Goal: Task Accomplishment & Management: Complete application form

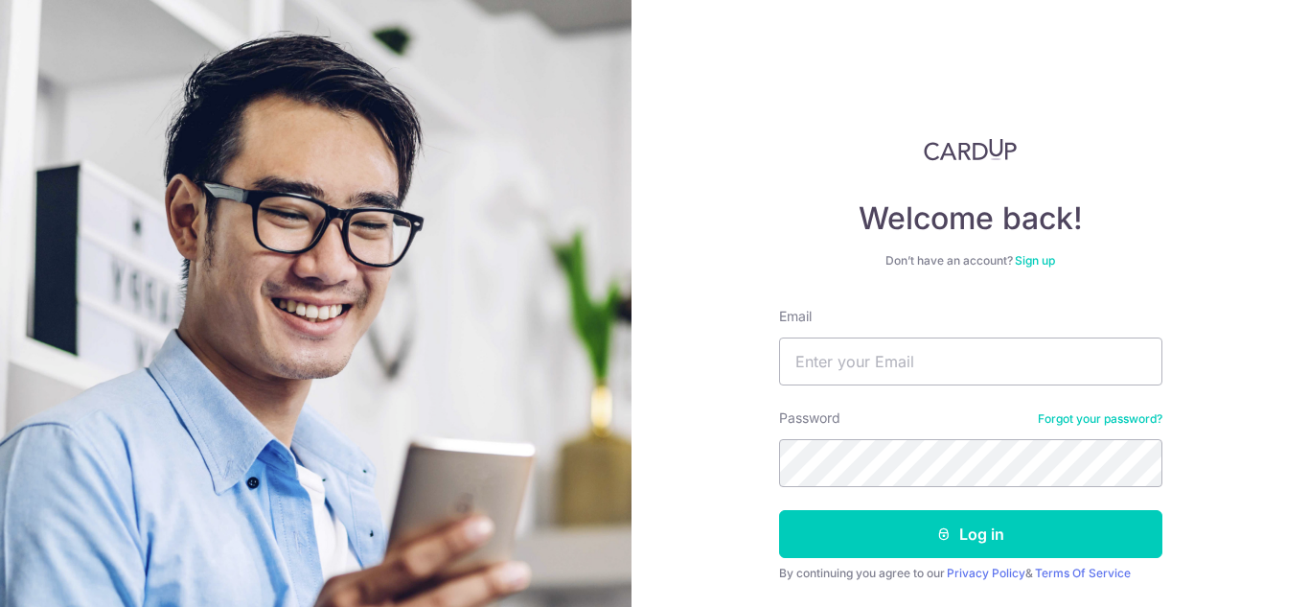
click at [889, 368] on input "Email" at bounding box center [970, 361] width 383 height 48
type input "[EMAIL_ADDRESS][DOMAIN_NAME]"
click at [779, 510] on button "Log in" at bounding box center [970, 534] width 383 height 48
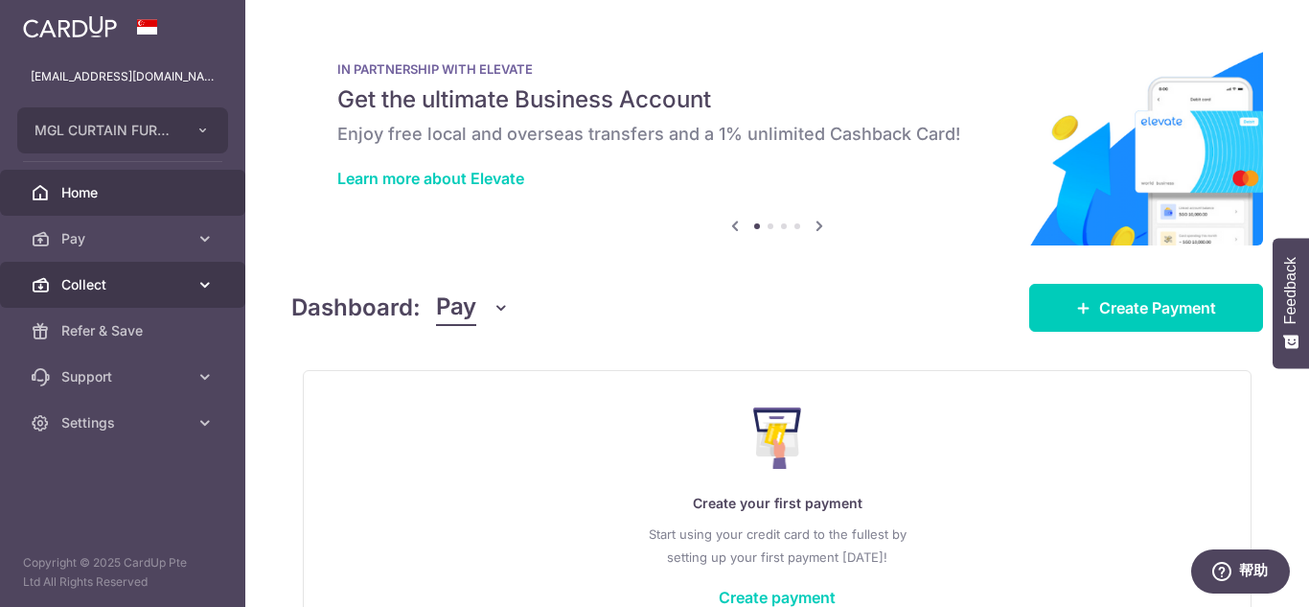
click at [104, 287] on span "Collect" at bounding box center [124, 284] width 127 height 19
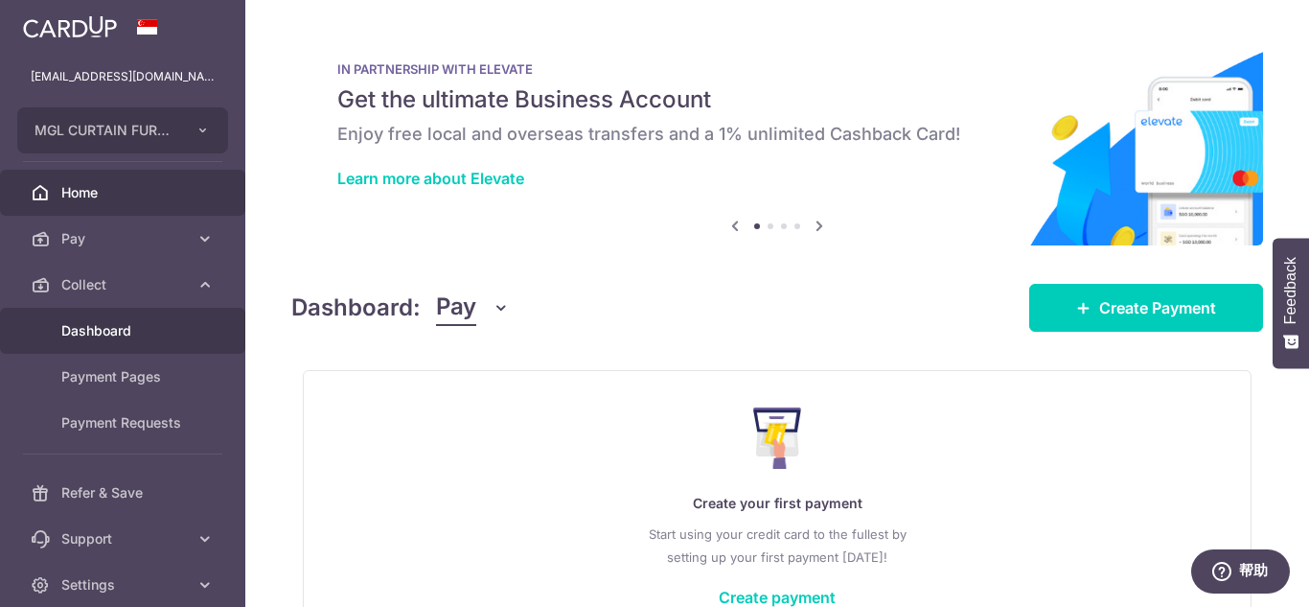
click at [101, 331] on span "Dashboard" at bounding box center [124, 330] width 127 height 19
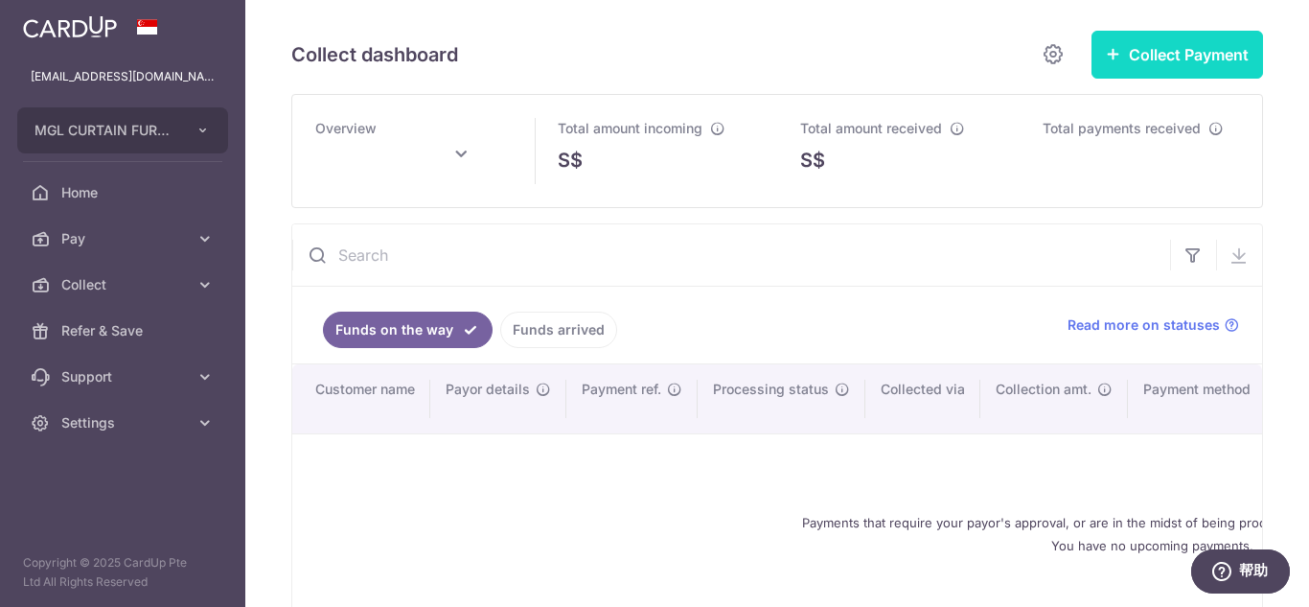
click at [1229, 41] on button "Collect Payment" at bounding box center [1178, 55] width 172 height 48
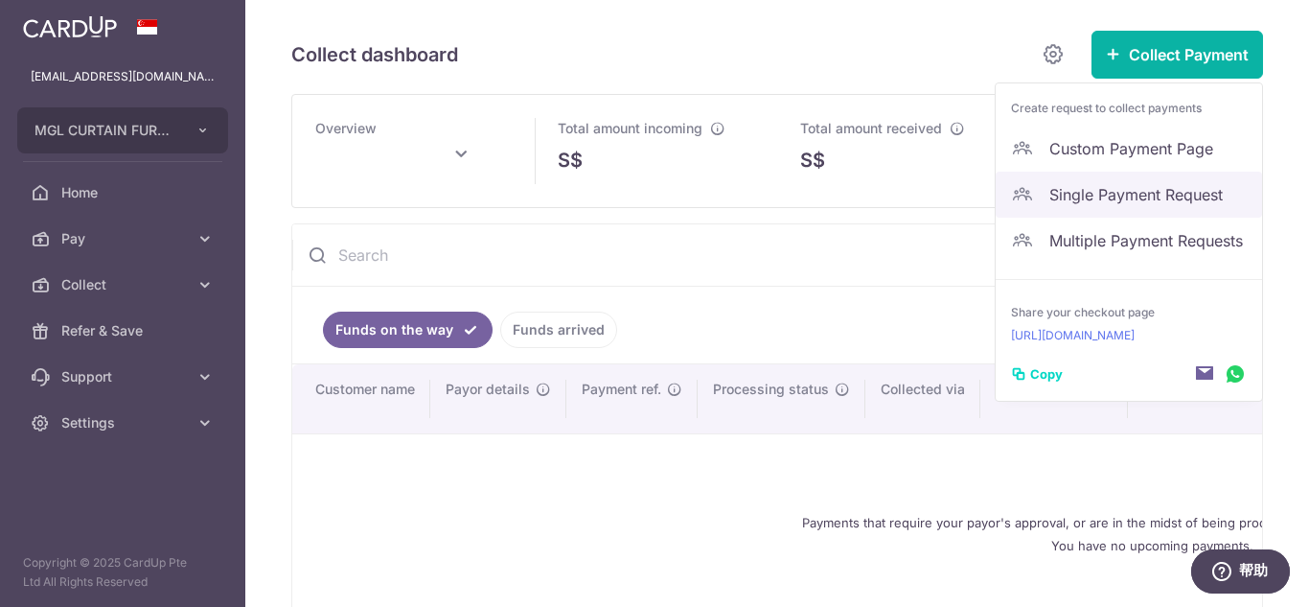
click at [1112, 196] on span "Single Payment Request" at bounding box center [1148, 194] width 197 height 23
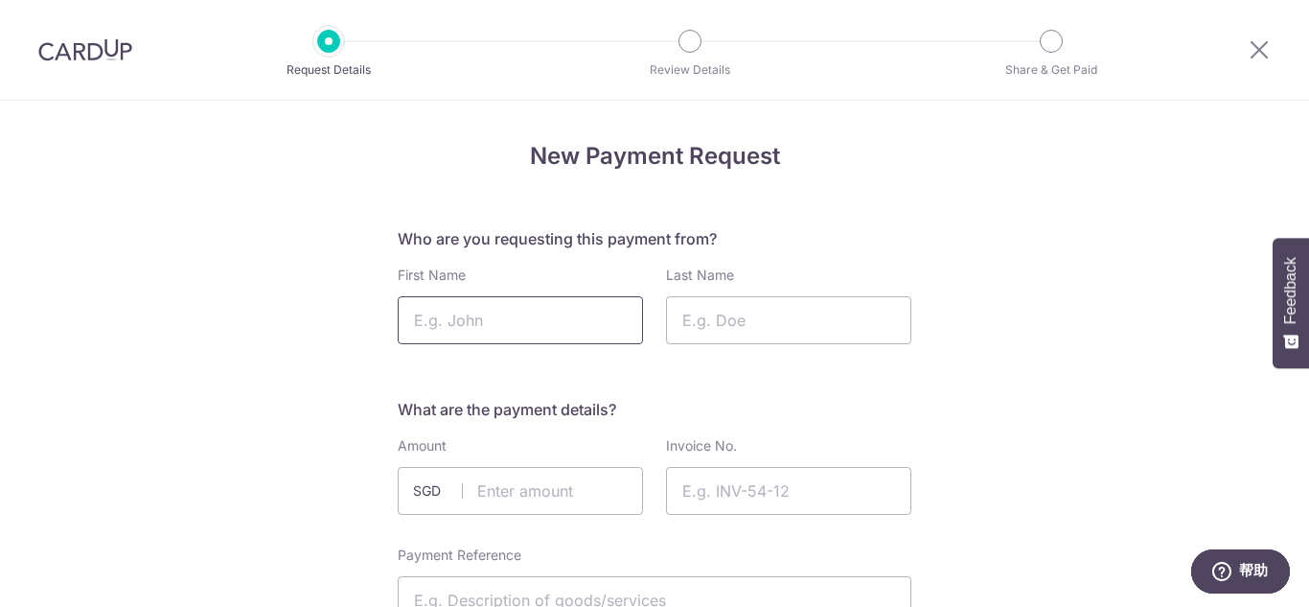
click at [557, 305] on input "First Name" at bounding box center [520, 320] width 245 height 48
type input "Andy"
click at [714, 321] on input "Last Name" at bounding box center [788, 320] width 245 height 48
type input "Mr"
click button "Confirm and Update" at bounding box center [0, 0] width 0 height 0
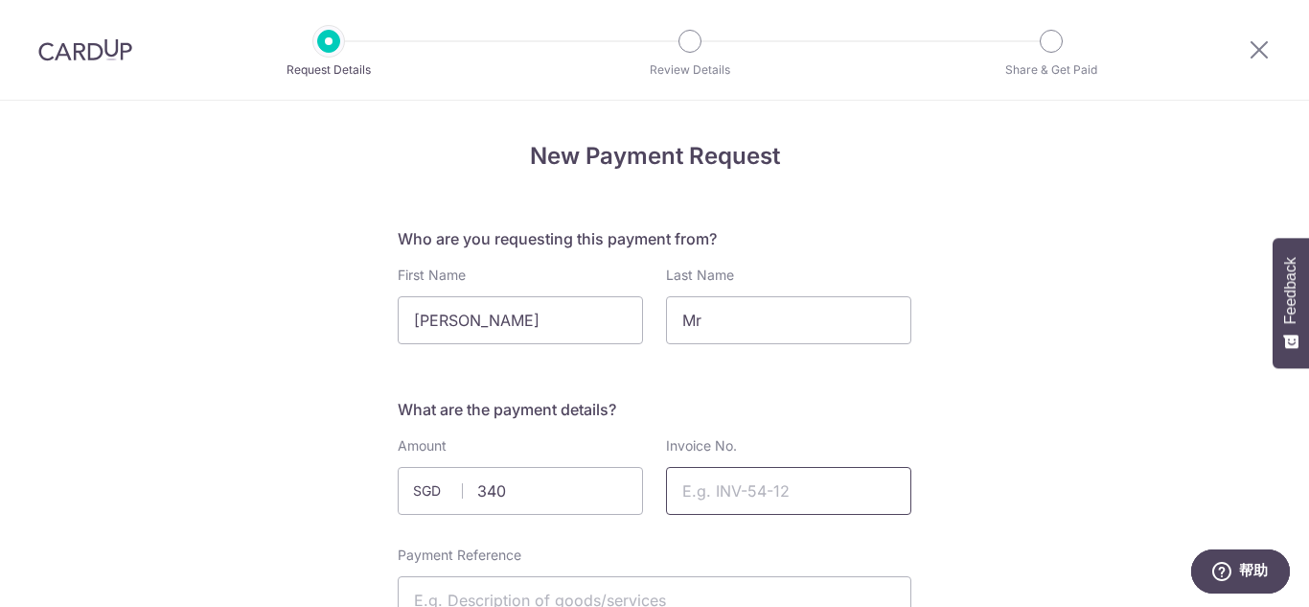
type input "340.00"
click at [769, 475] on input "Invoice No." at bounding box center [788, 491] width 245 height 48
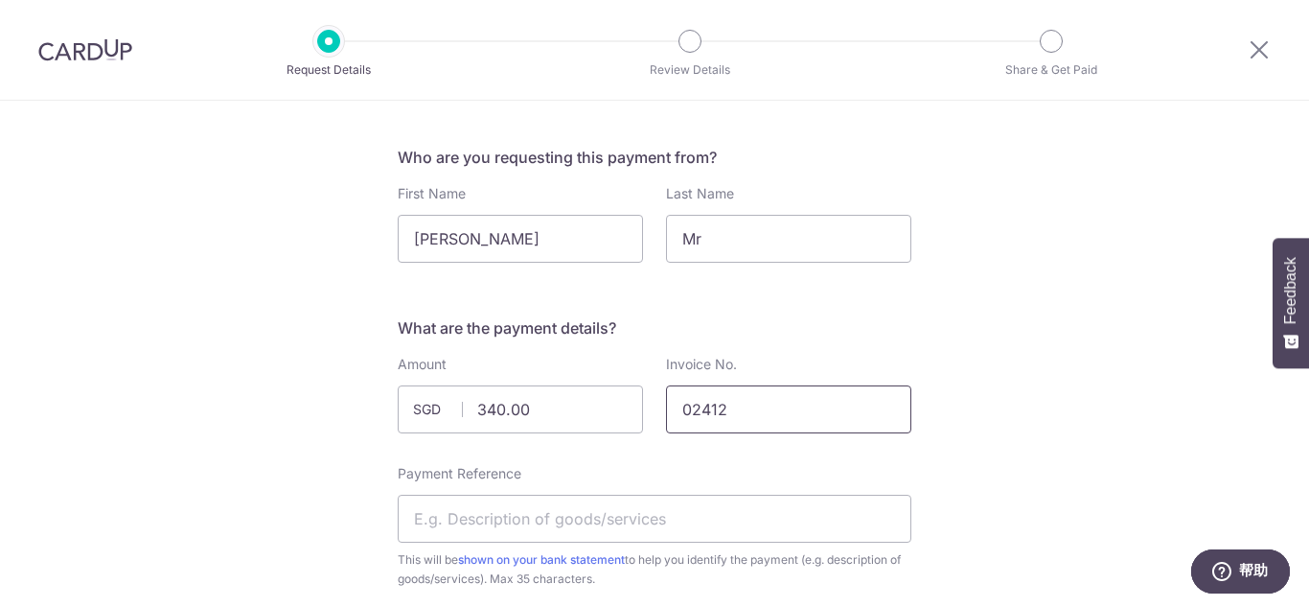
scroll to position [192, 0]
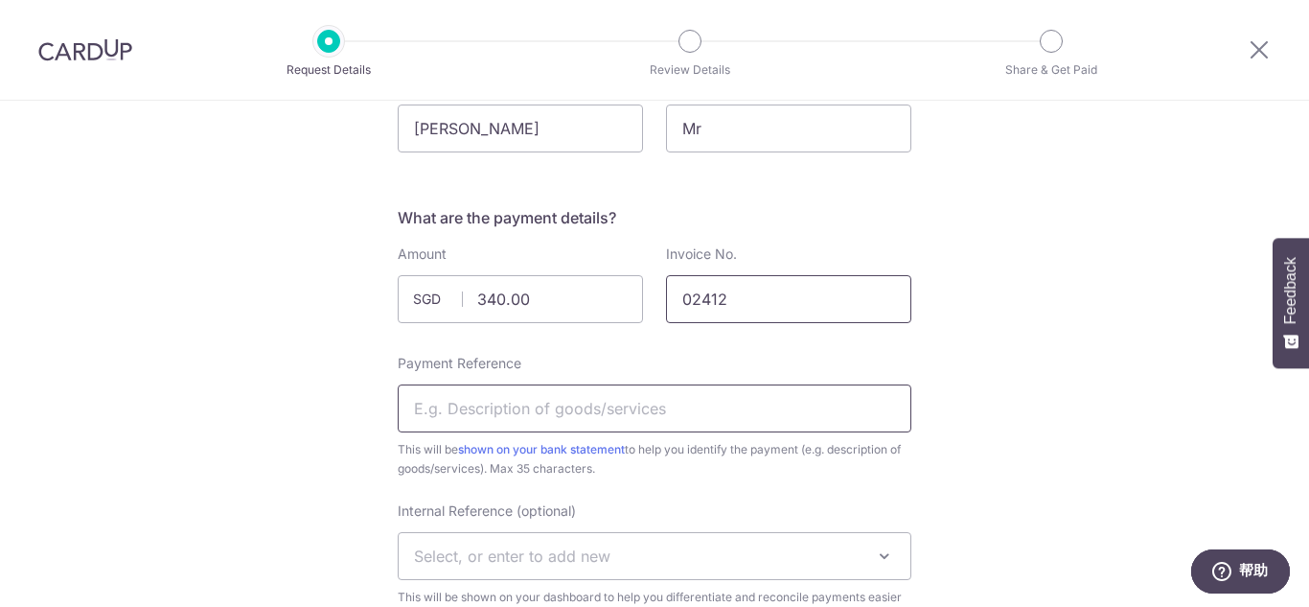
type input "02412"
click at [637, 408] on input "Payment Reference" at bounding box center [655, 408] width 514 height 48
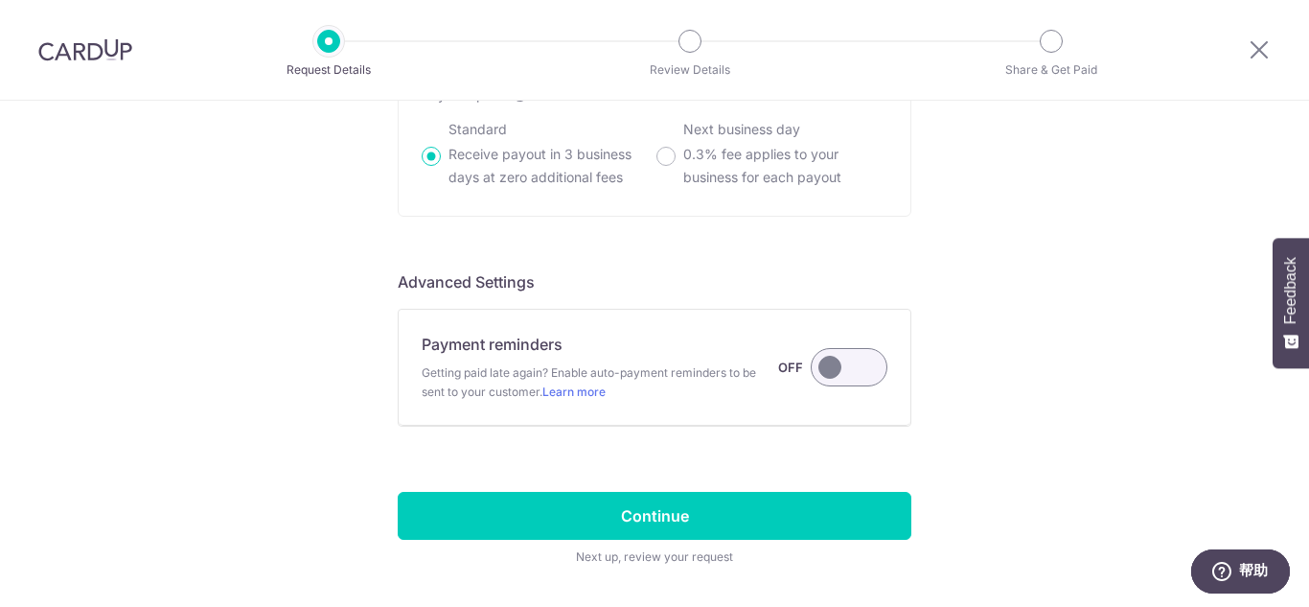
scroll to position [1412, 0]
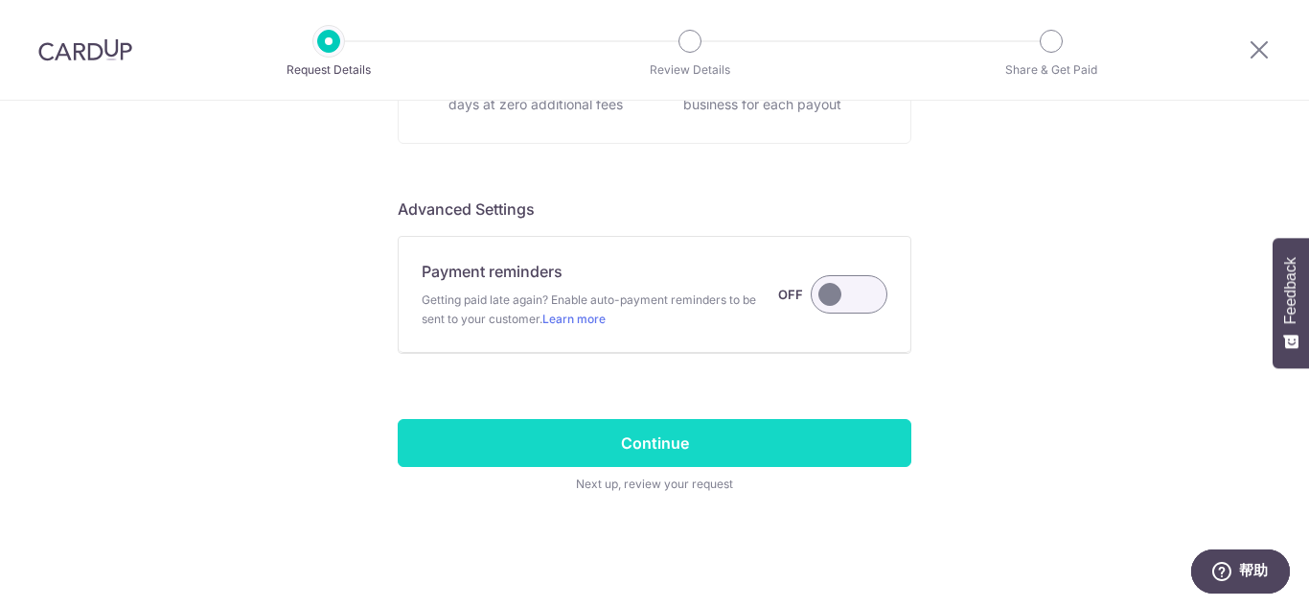
type input "841 Tampines St 83"
click at [730, 439] on input "Continue" at bounding box center [655, 443] width 514 height 48
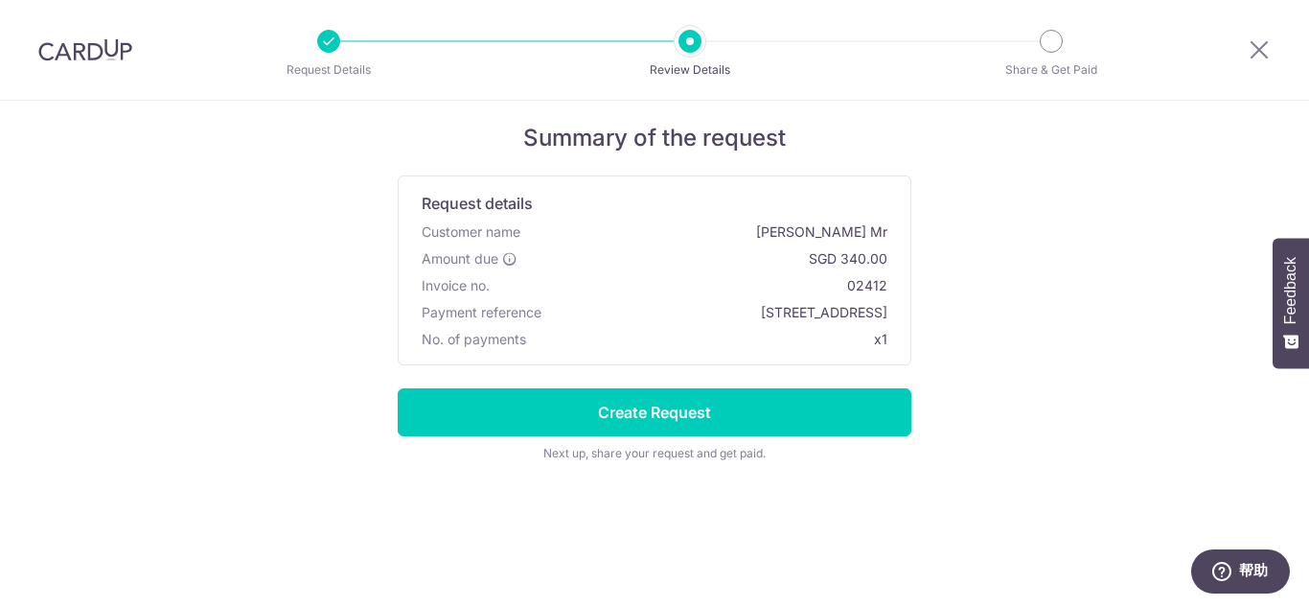
click at [347, 43] on li "Review Details" at bounding box center [520, 41] width 361 height 23
click at [333, 37] on div at bounding box center [328, 41] width 23 height 23
click at [1259, 44] on icon at bounding box center [1259, 49] width 23 height 24
click at [1258, 45] on icon at bounding box center [1259, 49] width 23 height 24
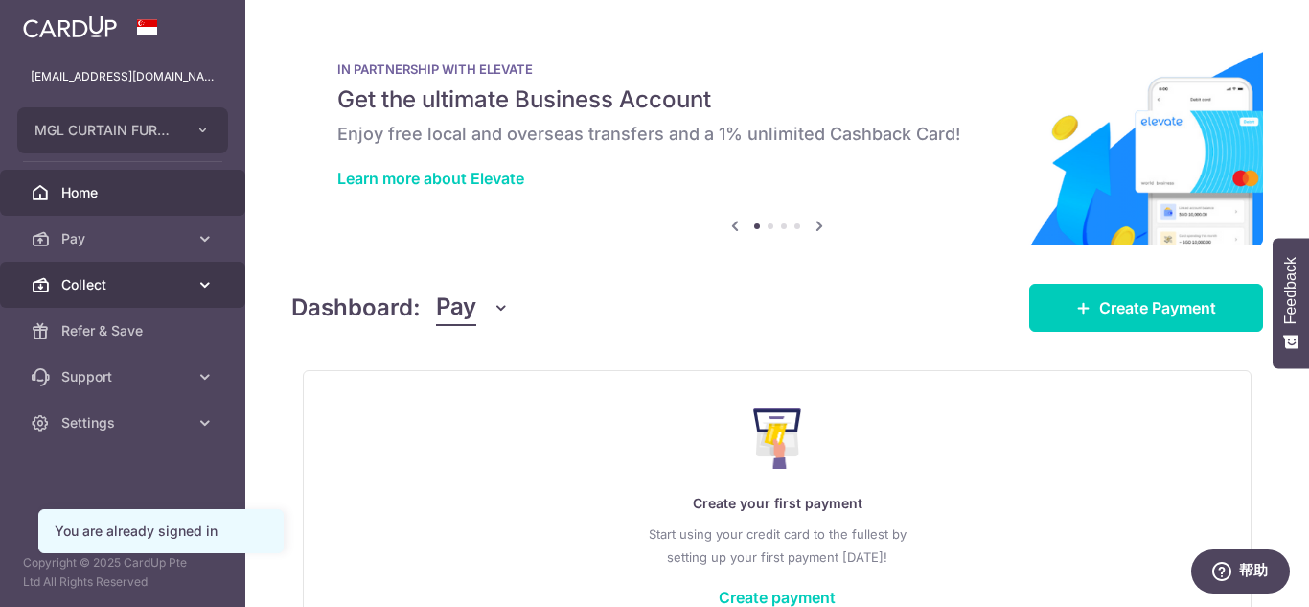
click at [108, 289] on span "Collect" at bounding box center [124, 284] width 127 height 19
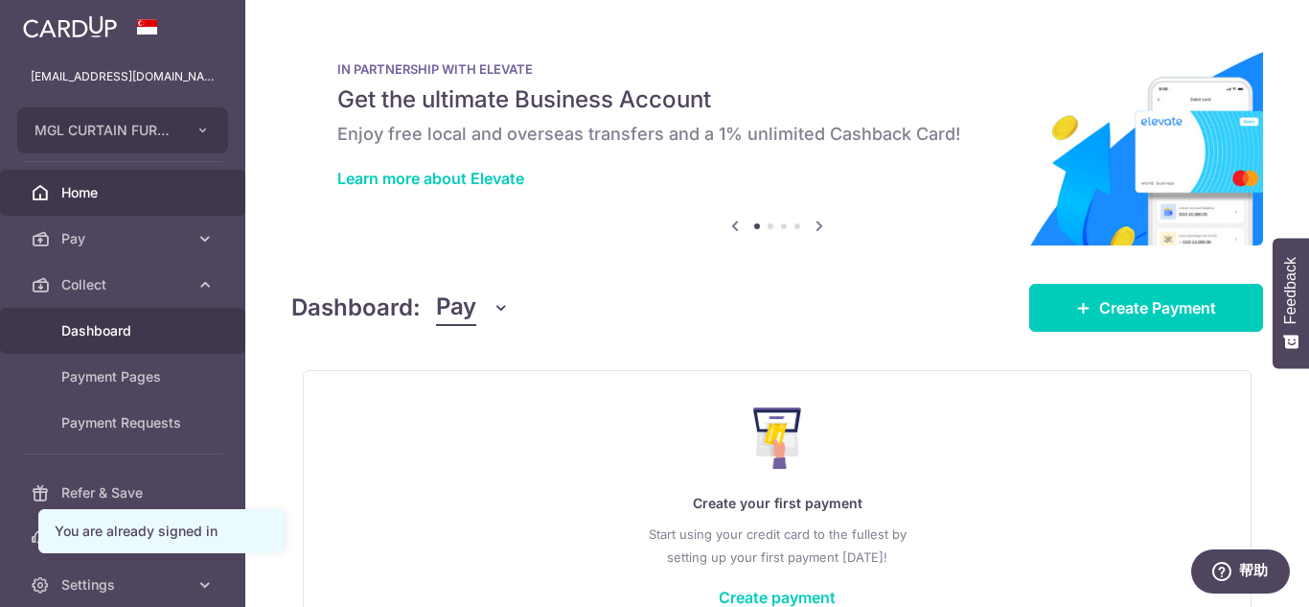
click at [106, 339] on span "Dashboard" at bounding box center [124, 330] width 127 height 19
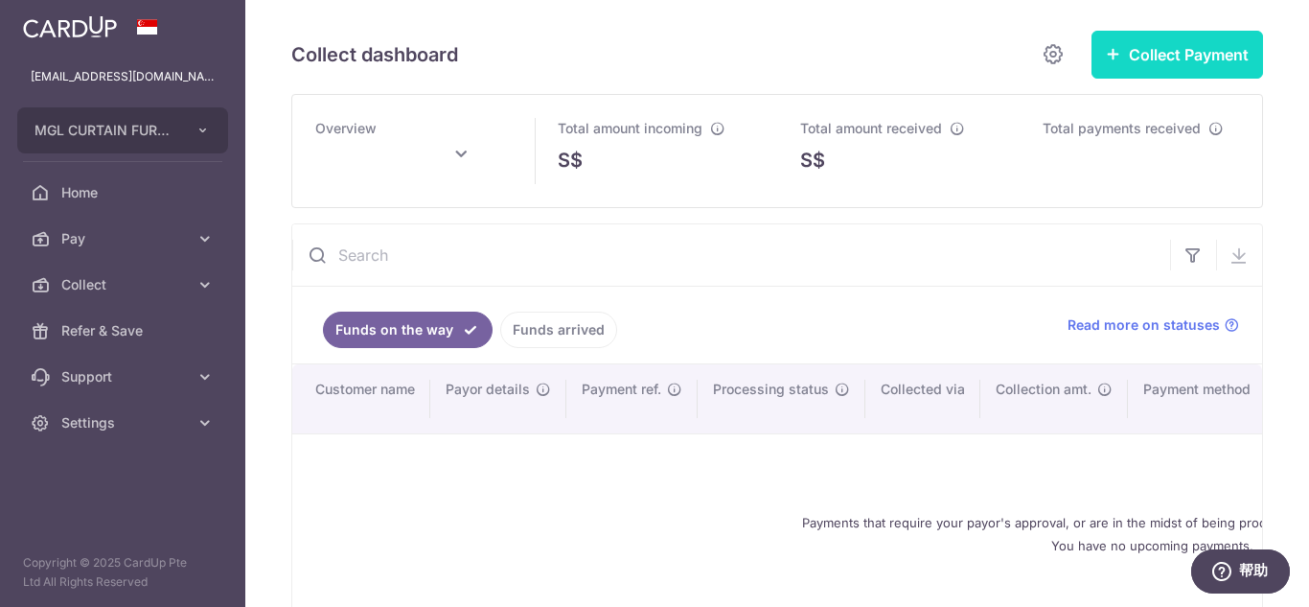
click at [1179, 58] on button "Collect Payment" at bounding box center [1178, 55] width 172 height 48
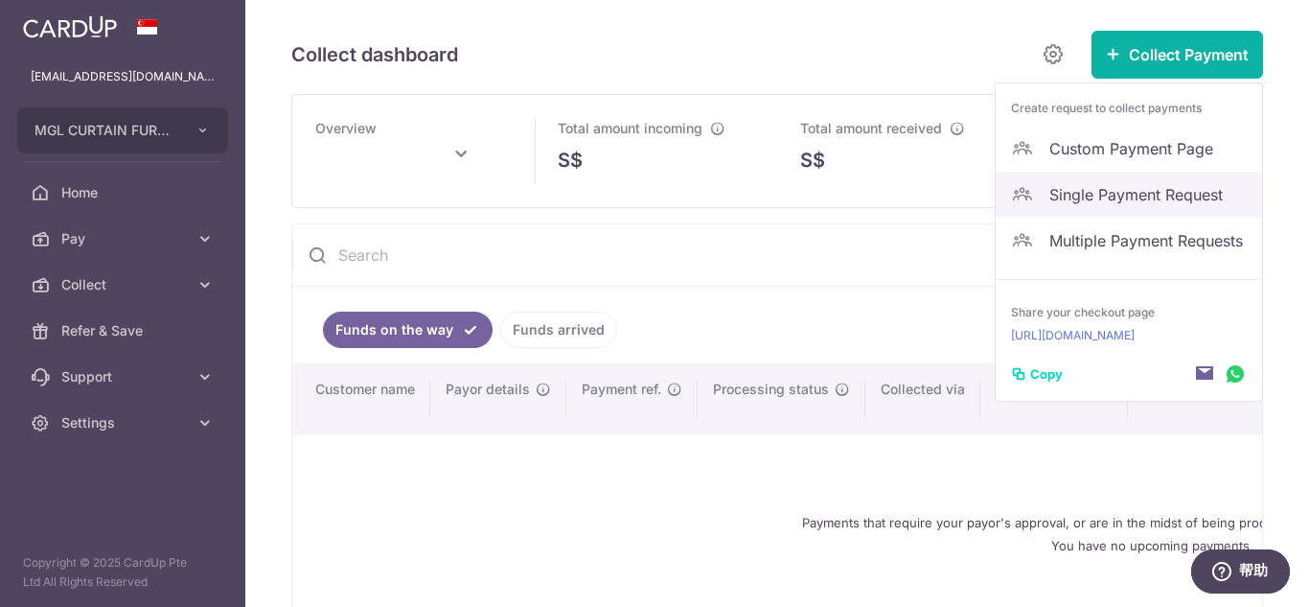
click at [1087, 208] on link "Single Payment Request" at bounding box center [1129, 195] width 266 height 46
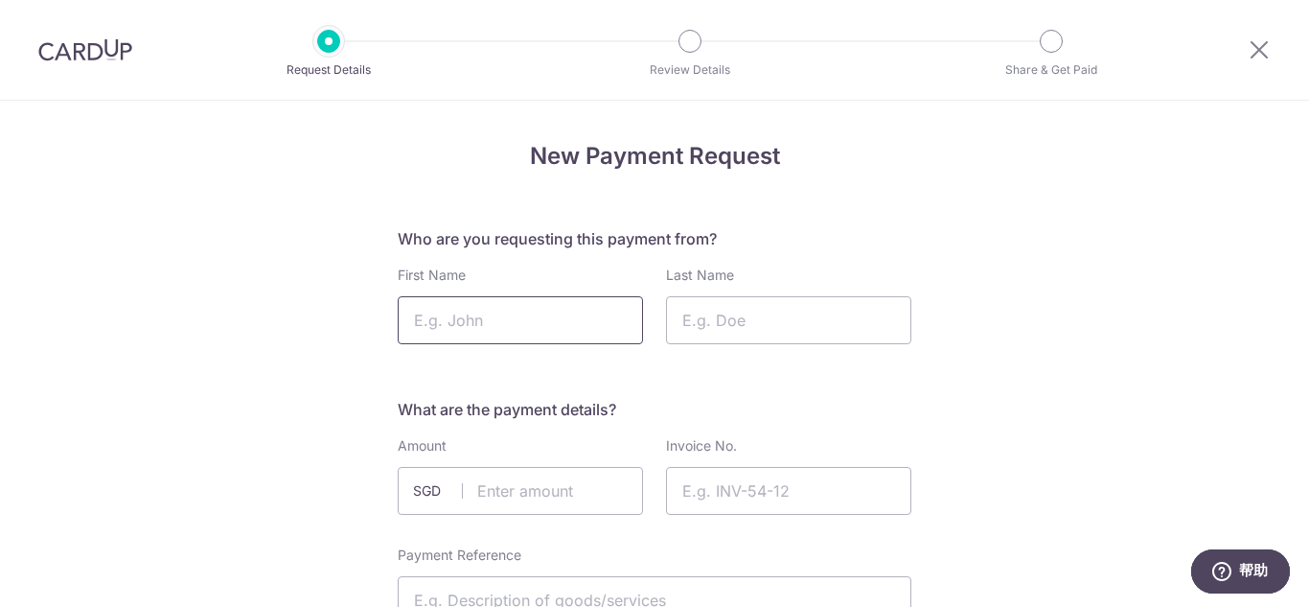
click at [398, 319] on input "First Name" at bounding box center [520, 320] width 245 height 48
type input "Mr"
click at [742, 313] on input "Last Name" at bounding box center [788, 320] width 245 height 48
type input "Andy"
click at [489, 500] on input "text" at bounding box center [520, 491] width 245 height 48
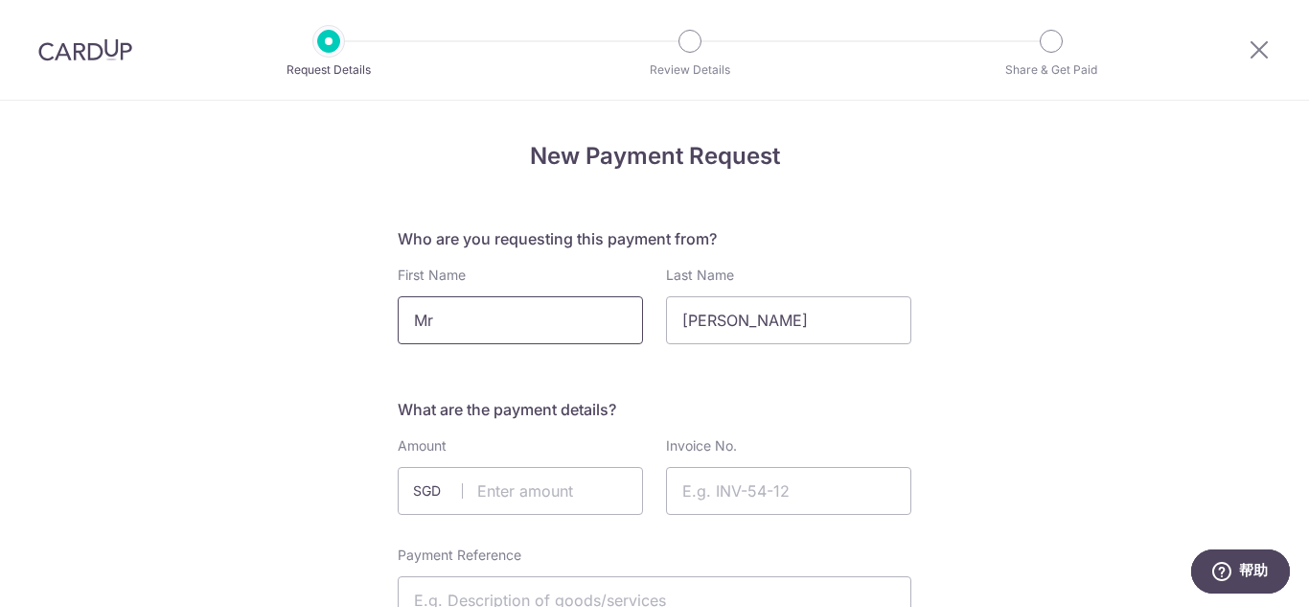
click at [436, 316] on input "Mr" at bounding box center [520, 320] width 245 height 48
click at [499, 478] on input "text" at bounding box center [520, 491] width 245 height 48
drag, startPoint x: 434, startPoint y: 311, endPoint x: 365, endPoint y: 308, distance: 69.1
drag, startPoint x: 744, startPoint y: 312, endPoint x: 675, endPoint y: 328, distance: 70.9
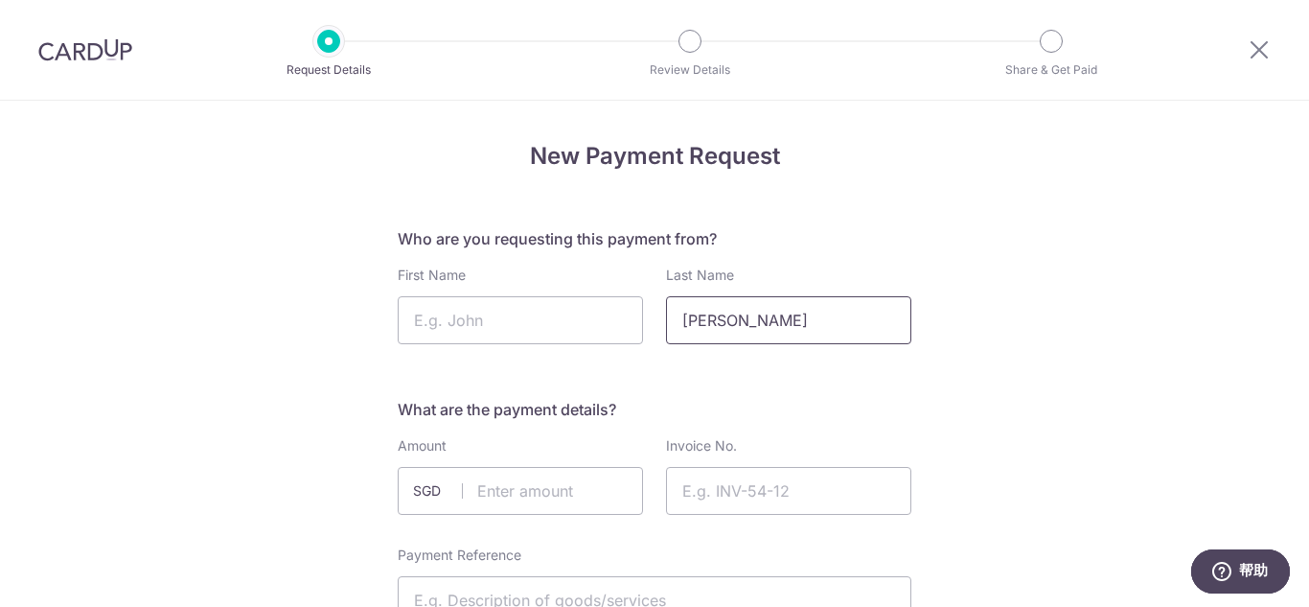
click at [675, 328] on input "Andy" at bounding box center [788, 320] width 245 height 48
click at [616, 328] on input "First Name" at bounding box center [520, 320] width 245 height 48
type input "Andy"
click at [718, 327] on input "Last Name" at bounding box center [788, 320] width 245 height 48
type input "9"
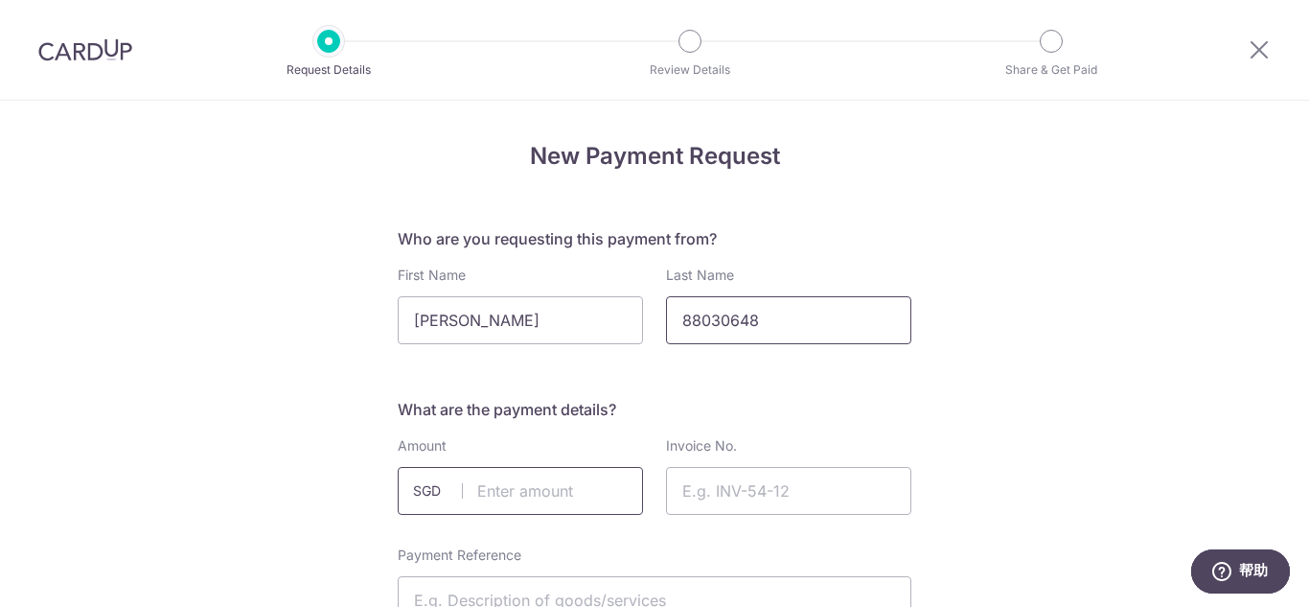
type input "88030648"
click at [496, 482] on input "text" at bounding box center [520, 491] width 245 height 48
type input "340.00"
click at [756, 490] on input "Invoice No." at bounding box center [788, 491] width 245 height 48
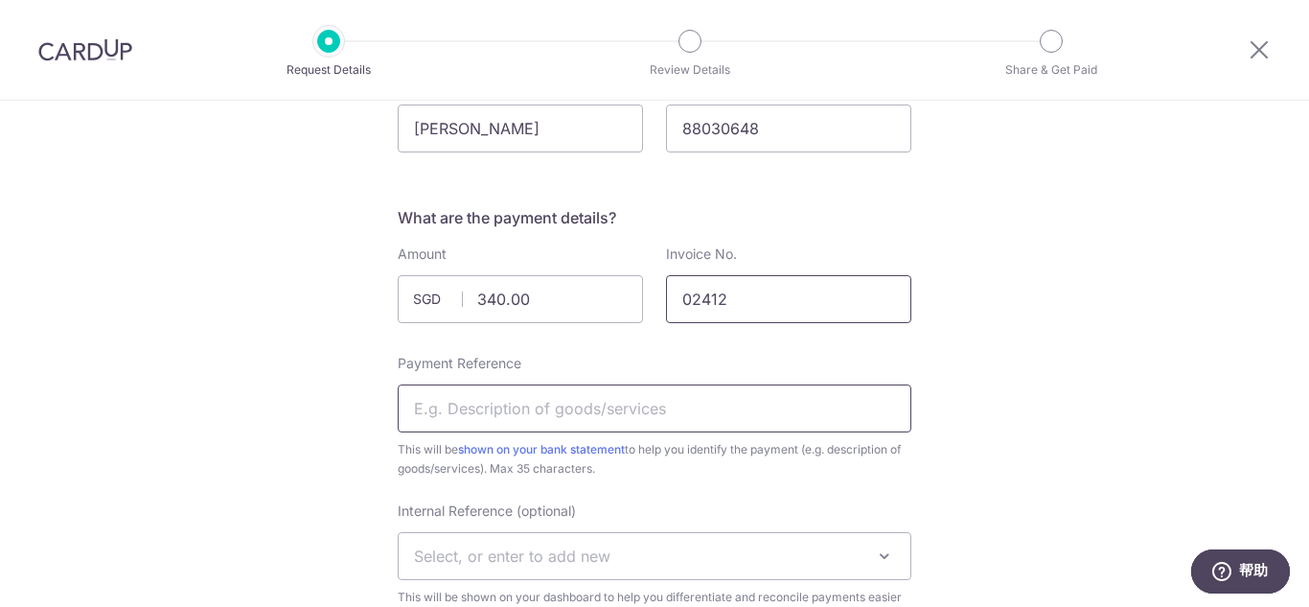
type input "02412"
click at [639, 398] on input "Payment Reference" at bounding box center [655, 408] width 514 height 48
type input "841 Tampines St 83"
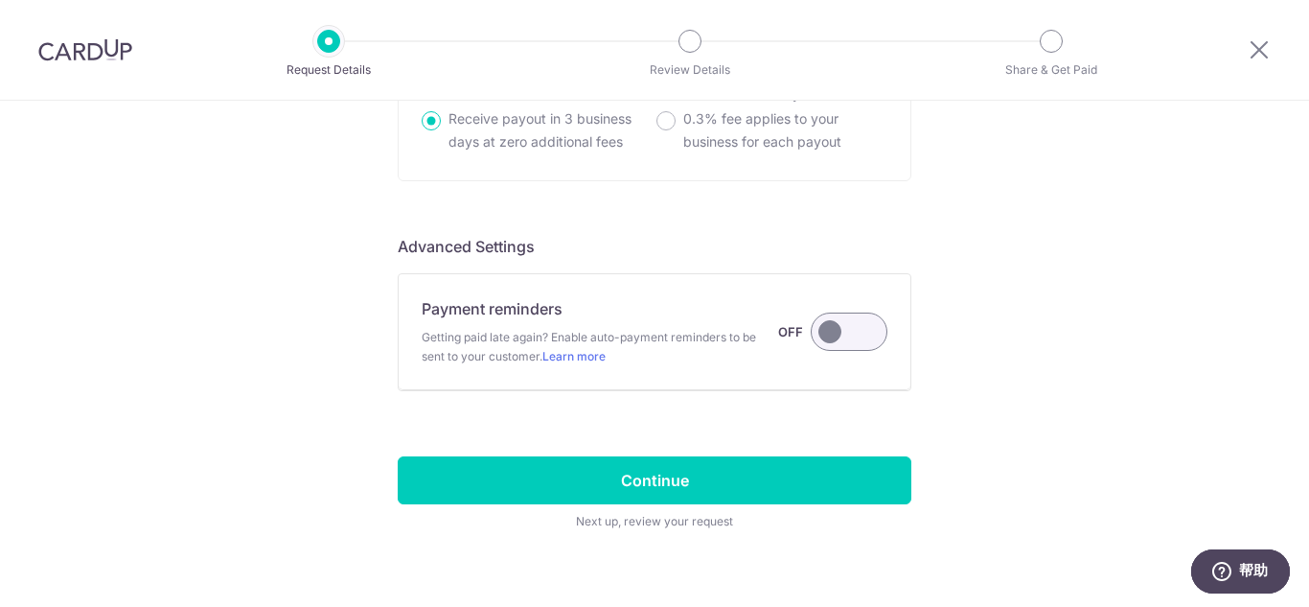
scroll to position [1412, 0]
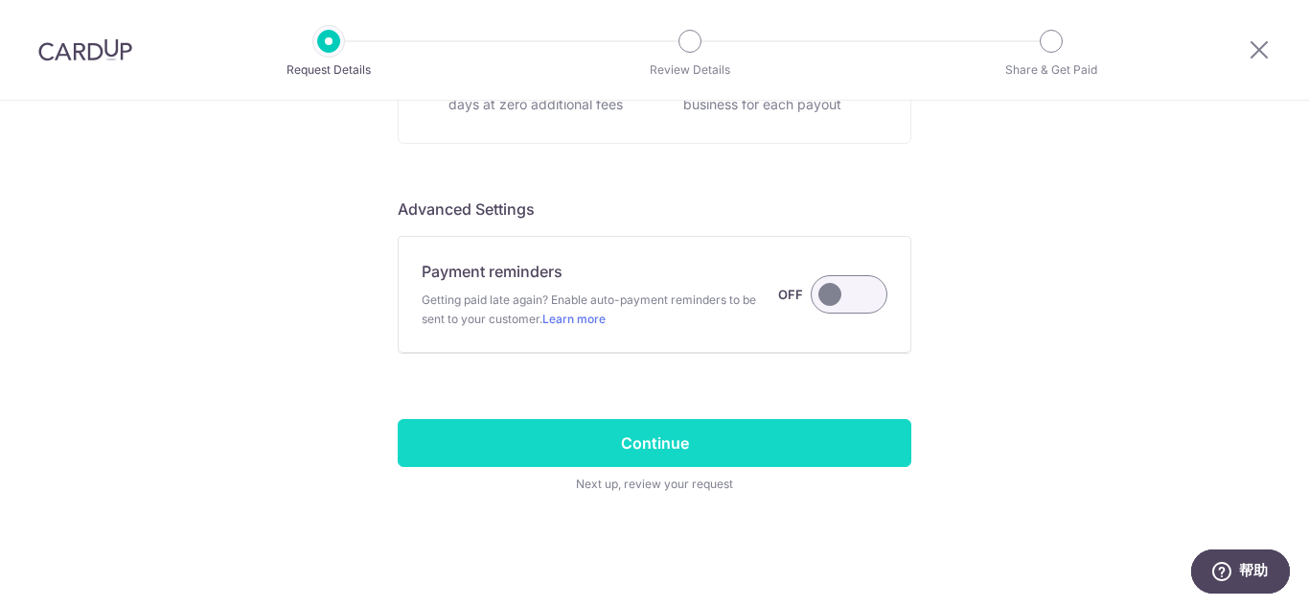
click at [783, 436] on input "Continue" at bounding box center [655, 443] width 514 height 48
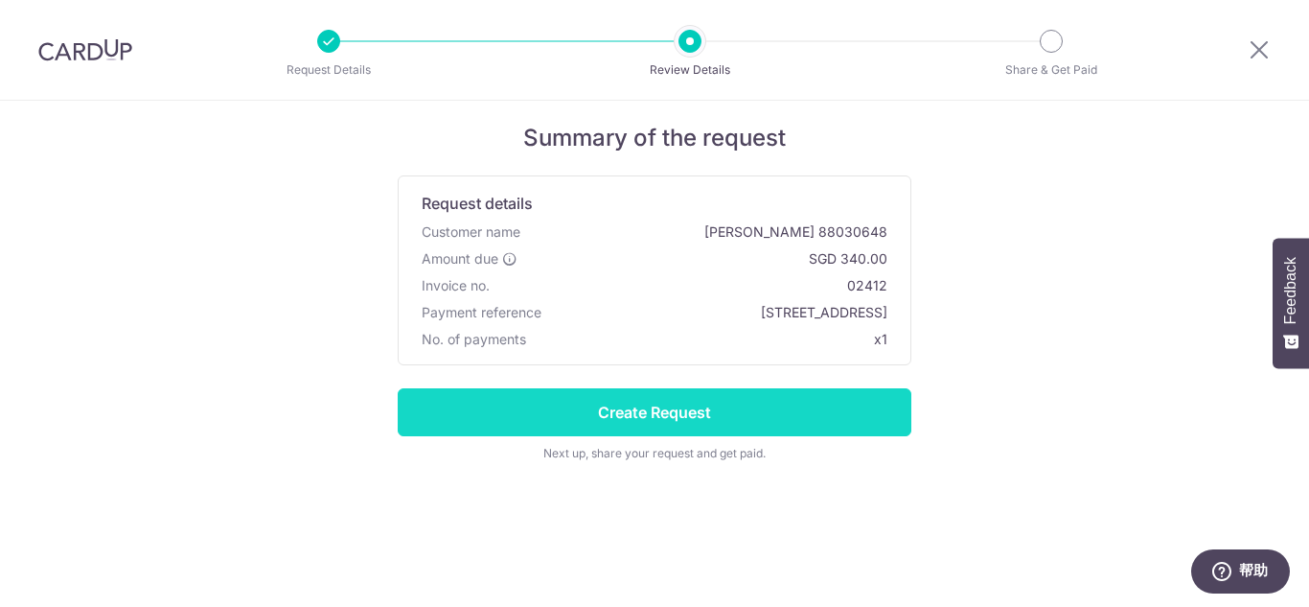
click at [750, 401] on input "Create Request" at bounding box center [655, 412] width 514 height 48
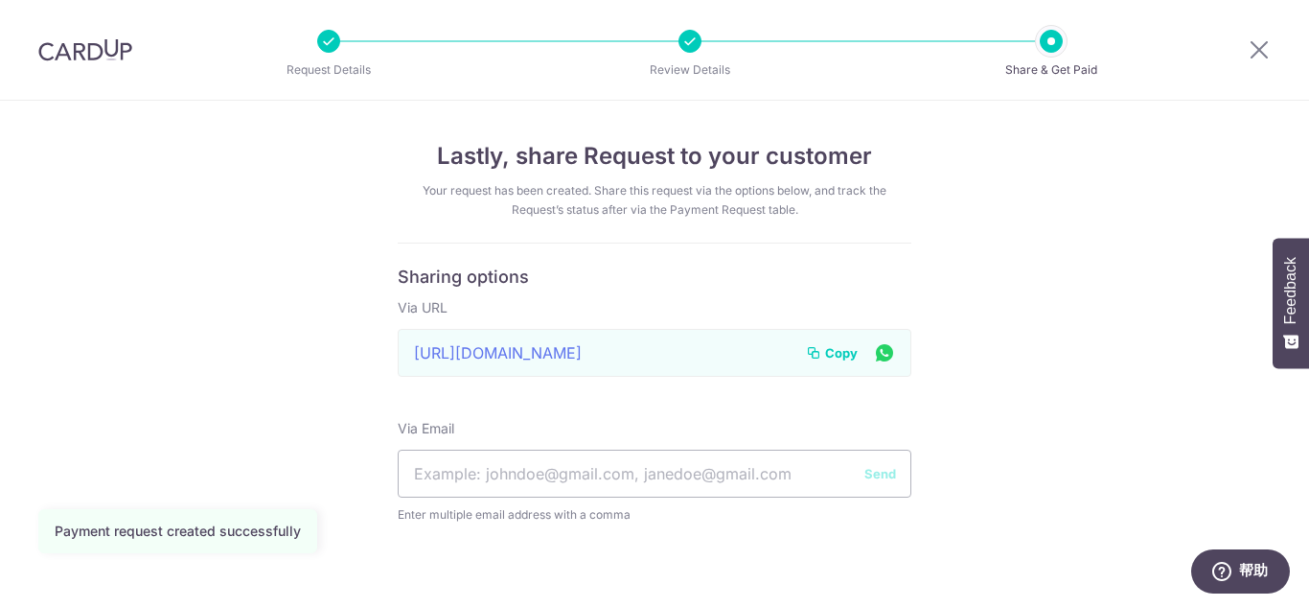
click at [835, 353] on span "Copy" at bounding box center [841, 352] width 33 height 19
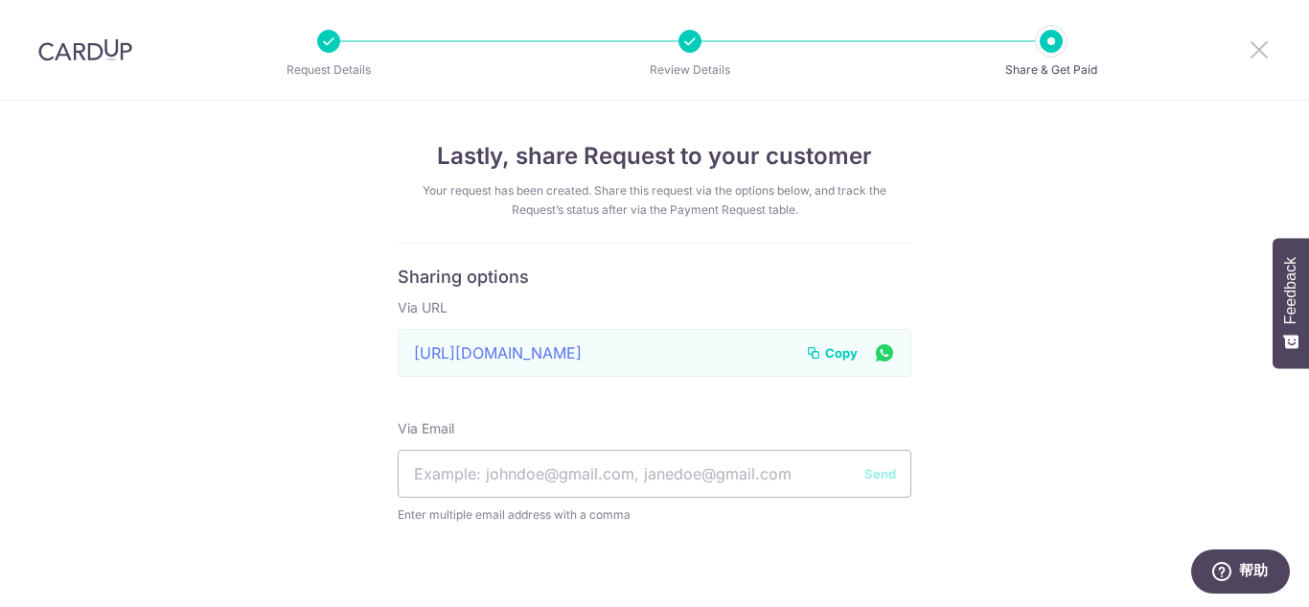
click at [1256, 52] on icon at bounding box center [1259, 49] width 23 height 24
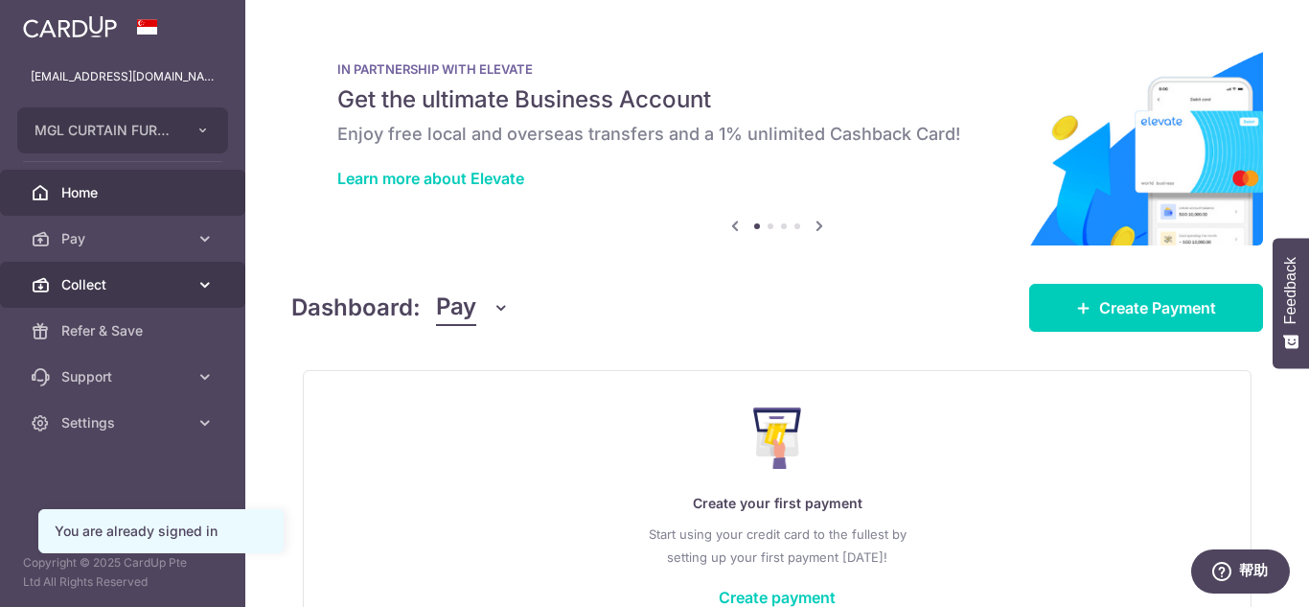
click at [120, 273] on link "Collect" at bounding box center [122, 285] width 245 height 46
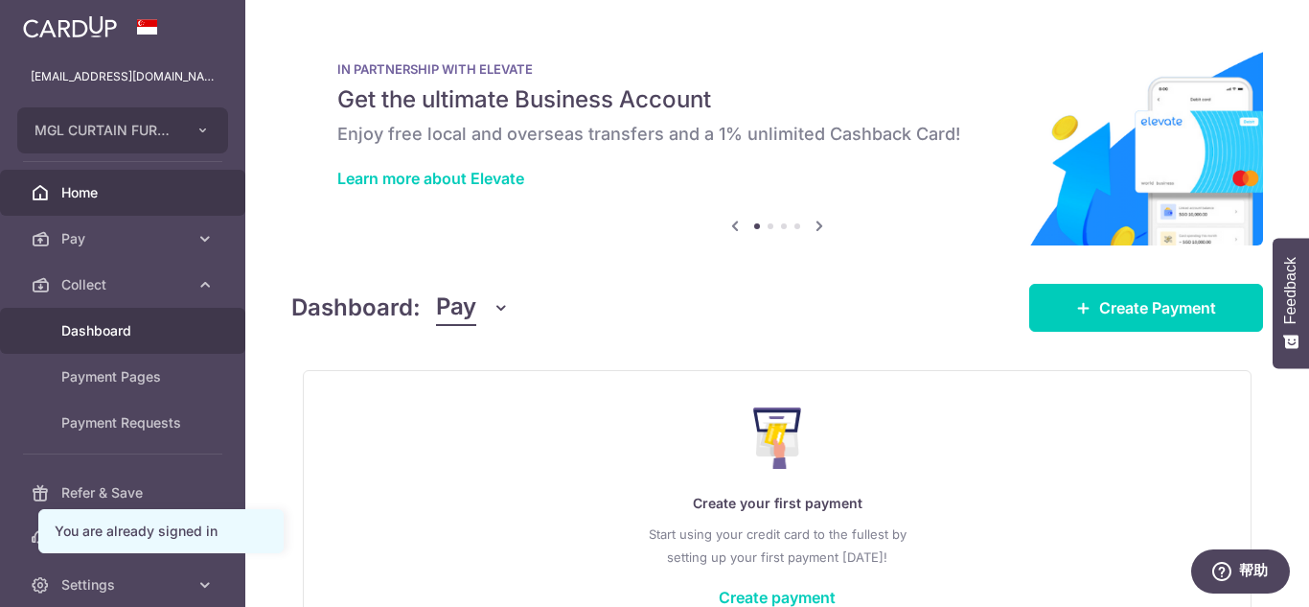
click at [135, 341] on link "Dashboard" at bounding box center [122, 331] width 245 height 46
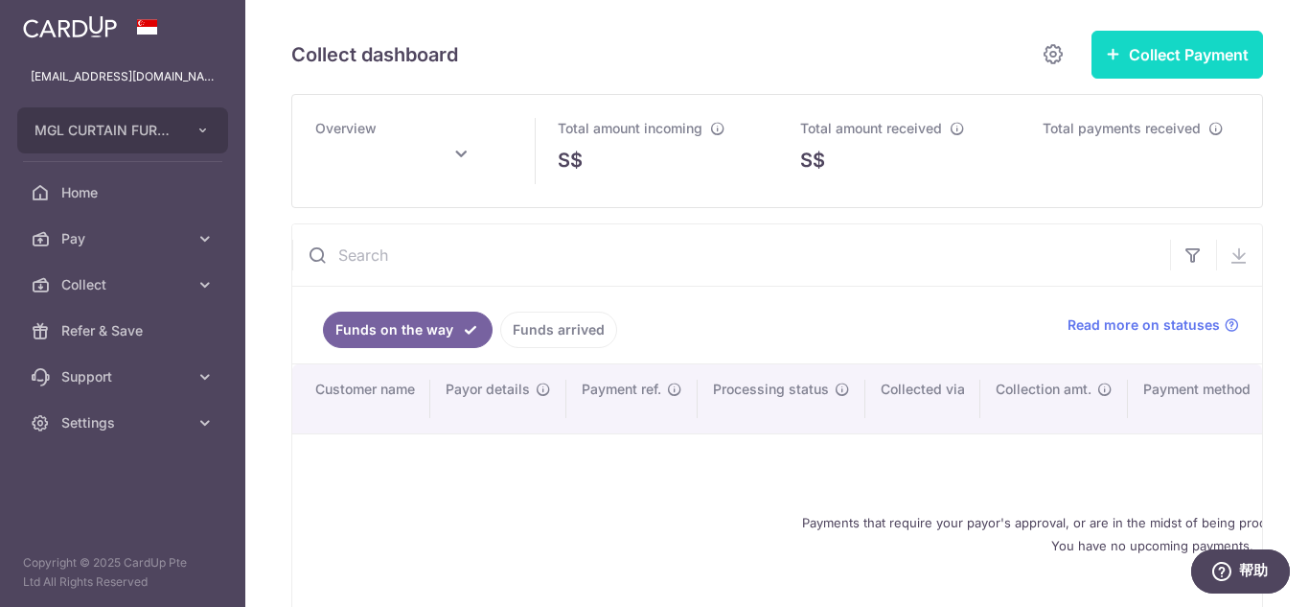
click at [1200, 59] on button "Collect Payment" at bounding box center [1178, 55] width 172 height 48
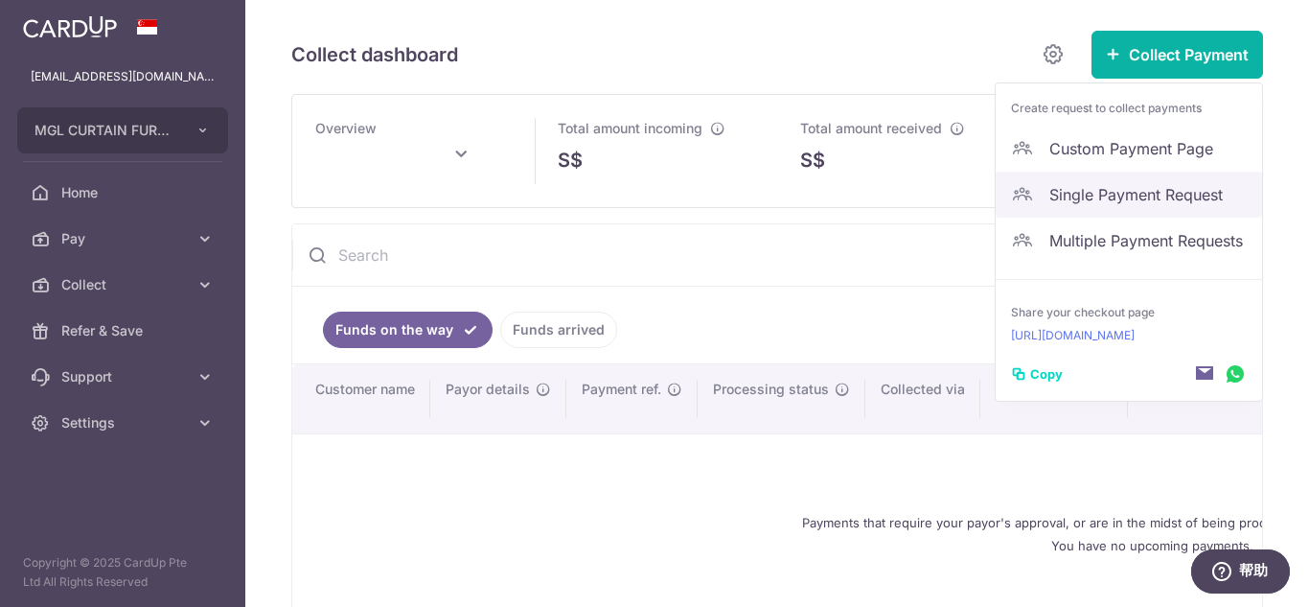
click at [1091, 178] on link "Single Payment Request" at bounding box center [1129, 195] width 266 height 46
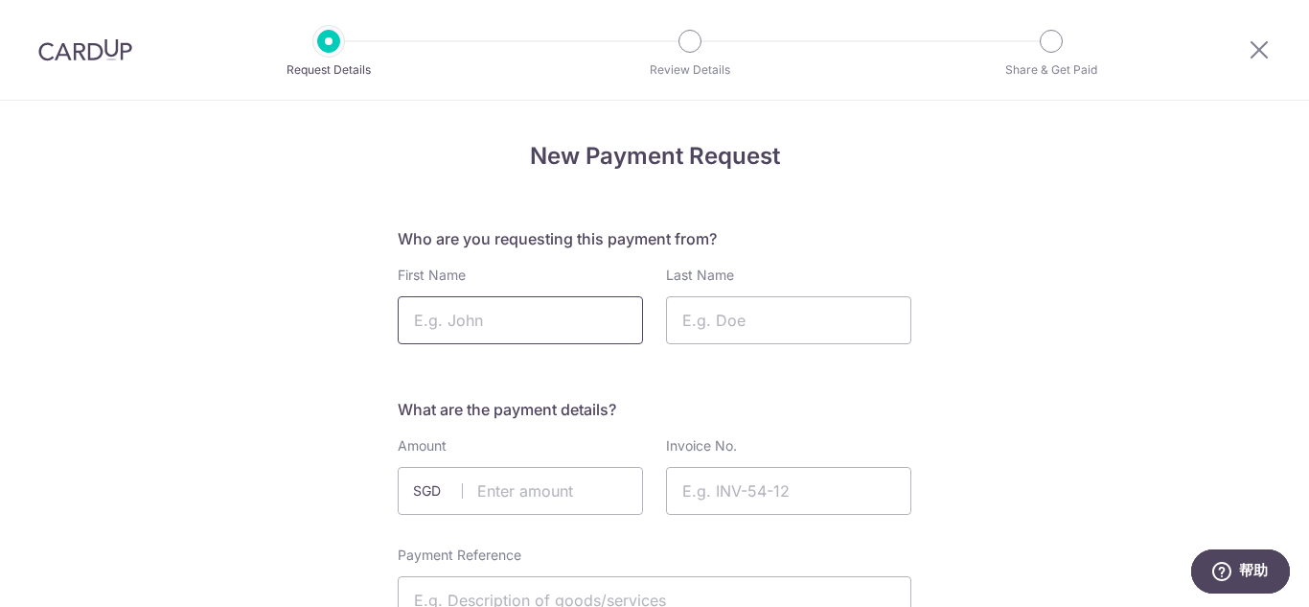
click at [534, 324] on input "First Name" at bounding box center [520, 320] width 245 height 48
drag, startPoint x: 679, startPoint y: 325, endPoint x: 695, endPoint y: 320, distance: 17.0
click at [679, 325] on input "Last Name" at bounding box center [788, 320] width 245 height 48
drag, startPoint x: 495, startPoint y: 323, endPoint x: 375, endPoint y: 315, distance: 120.1
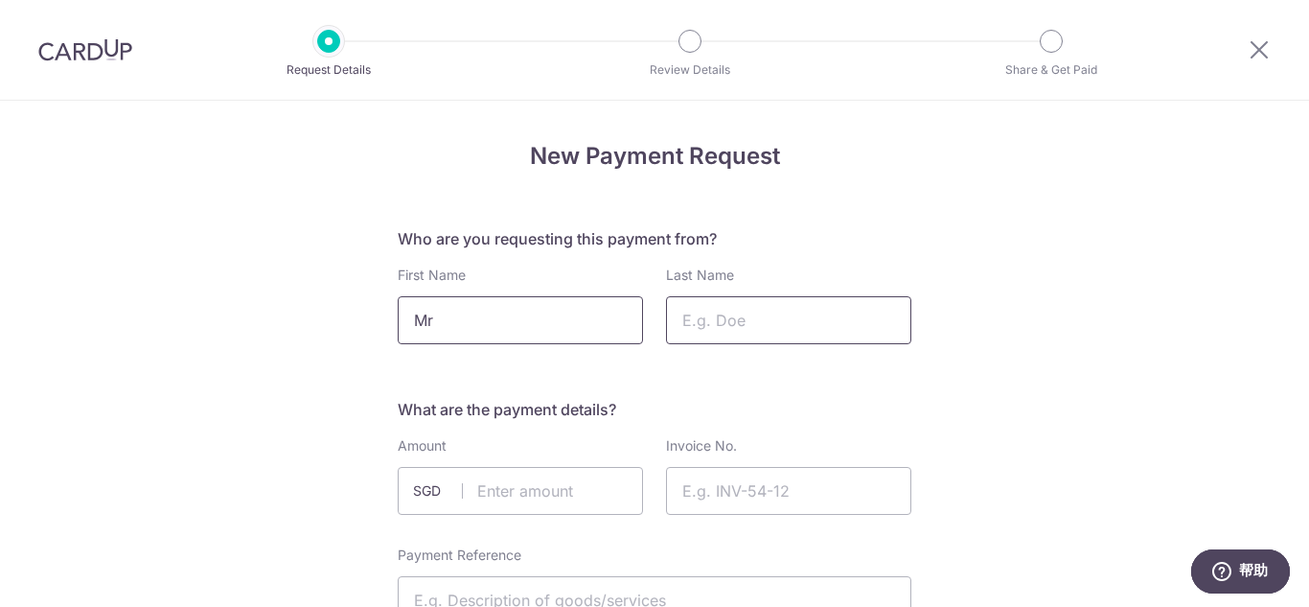
type input "Mr"
click at [768, 302] on input "Last Name" at bounding box center [788, 320] width 245 height 48
type input "Benidict"
click at [505, 499] on input "text" at bounding box center [520, 491] width 245 height 48
type input "1400.00"
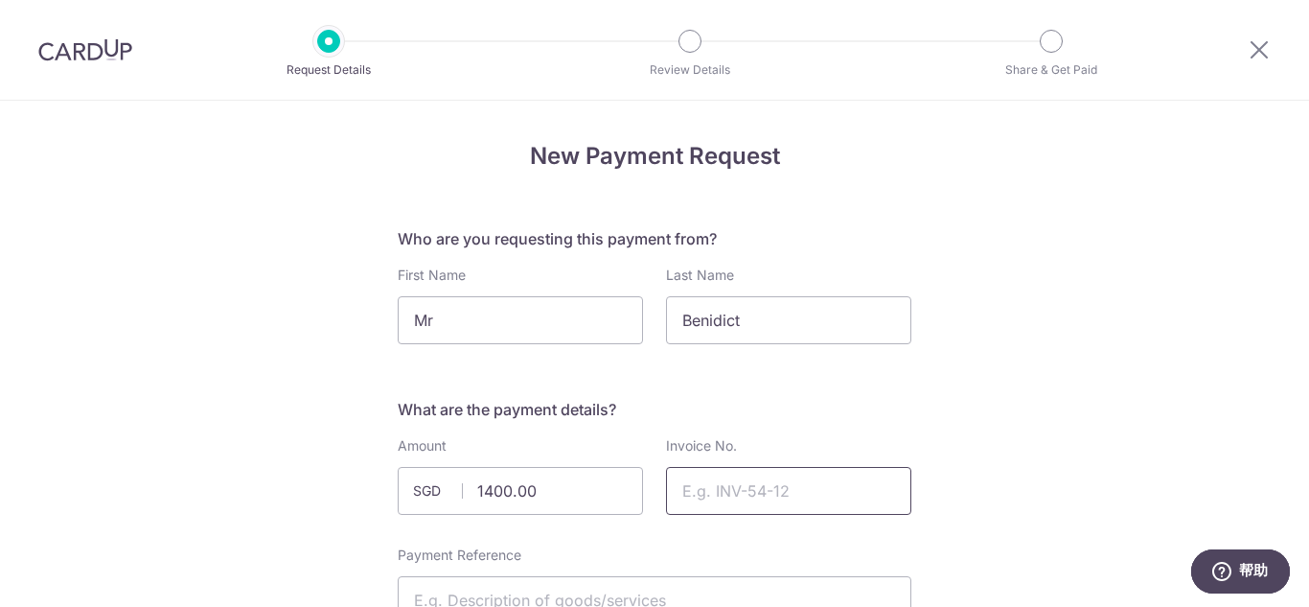
click at [749, 485] on input "Invoice No." at bounding box center [788, 491] width 245 height 48
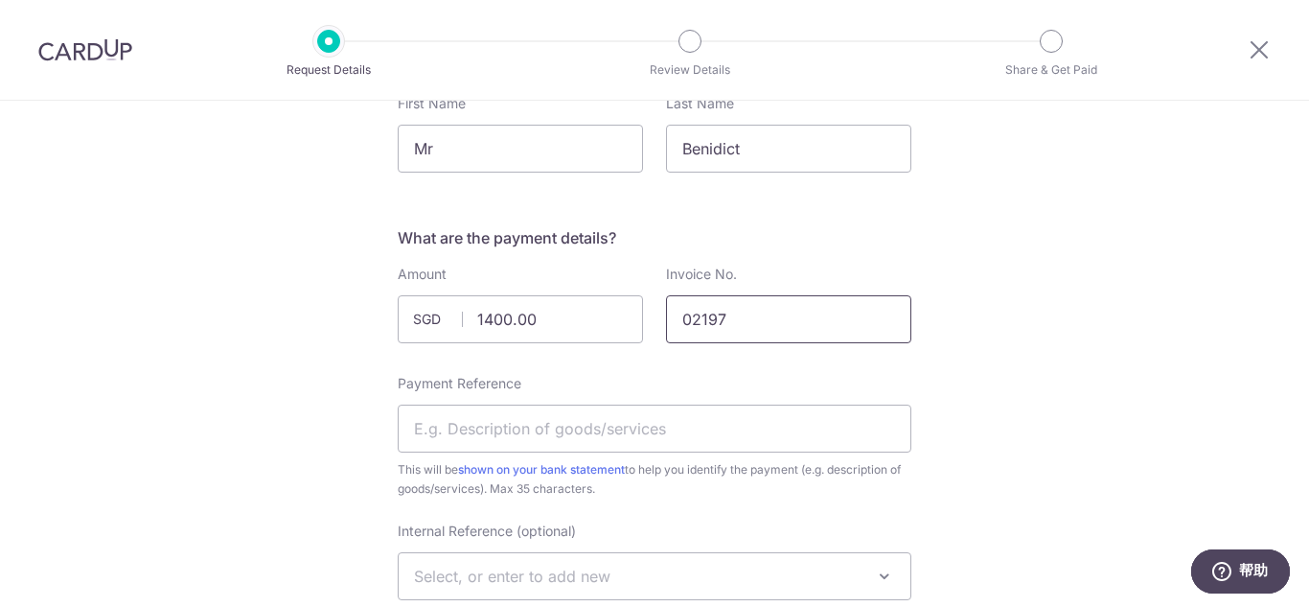
scroll to position [192, 0]
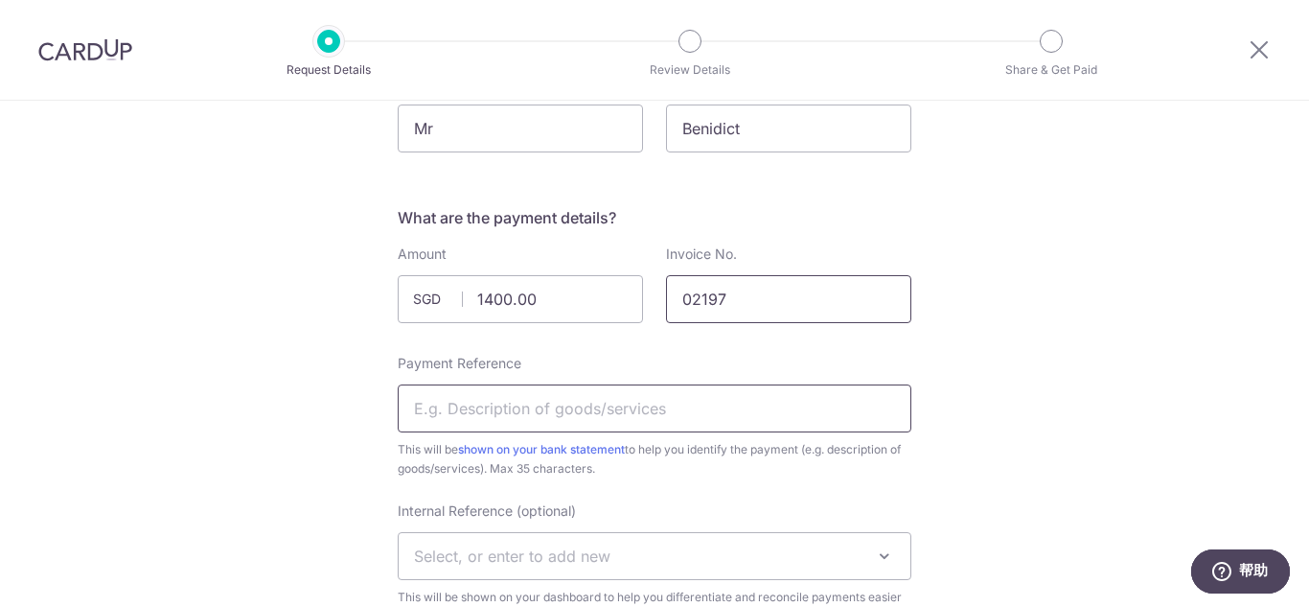
type input "02197"
click at [682, 407] on input "Payment Reference" at bounding box center [655, 408] width 514 height 48
type input "12C Pasir Panjang Hill"
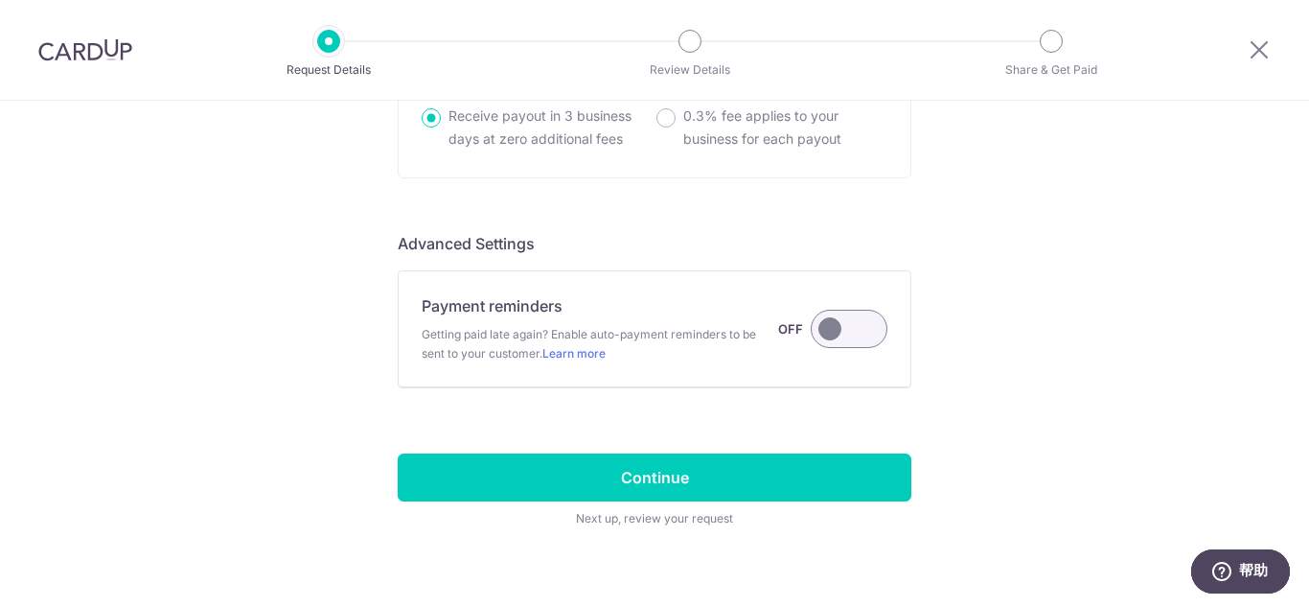
scroll to position [1412, 0]
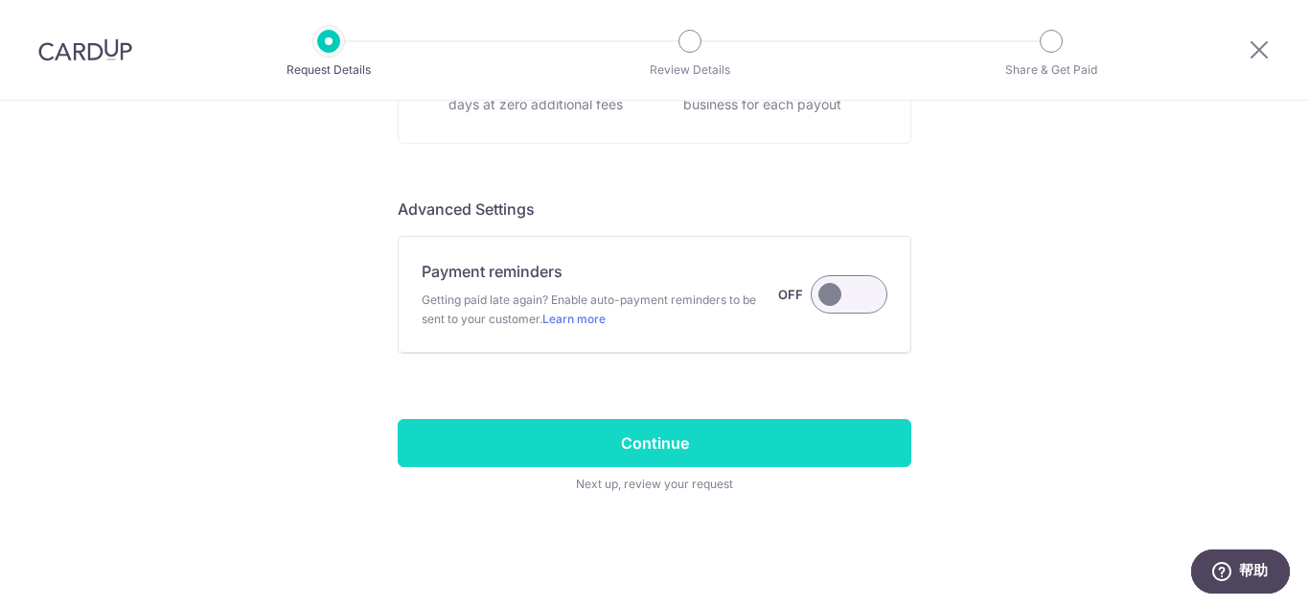
click at [752, 434] on input "Continue" at bounding box center [655, 443] width 514 height 48
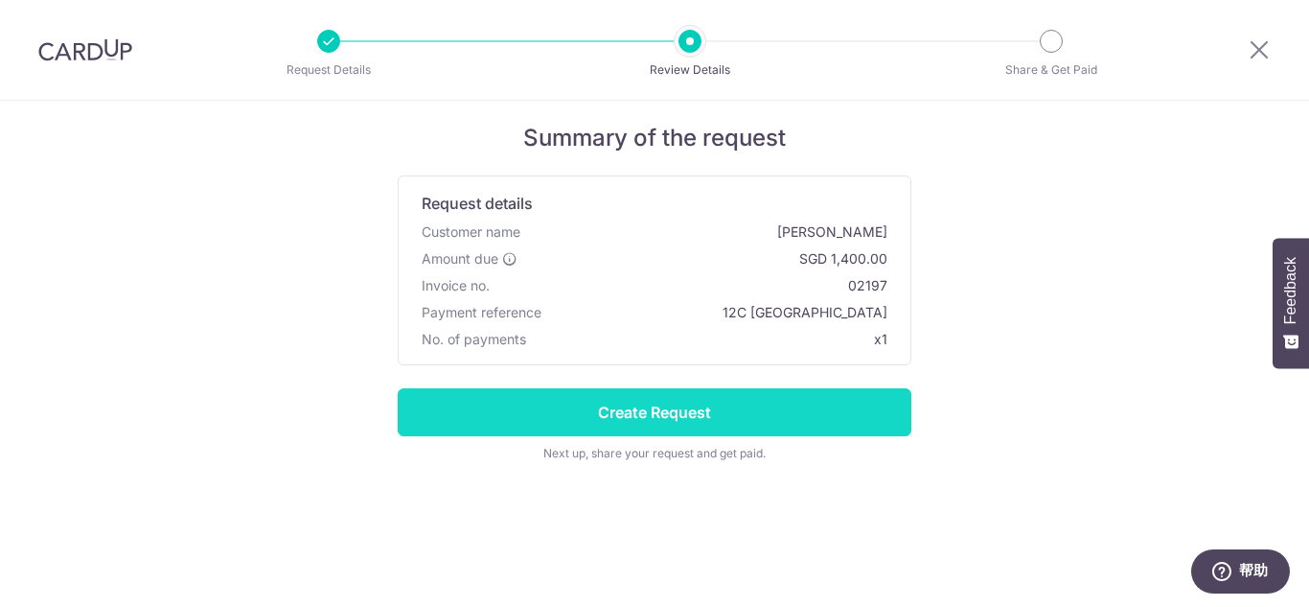
click at [772, 416] on input "Create Request" at bounding box center [655, 412] width 514 height 48
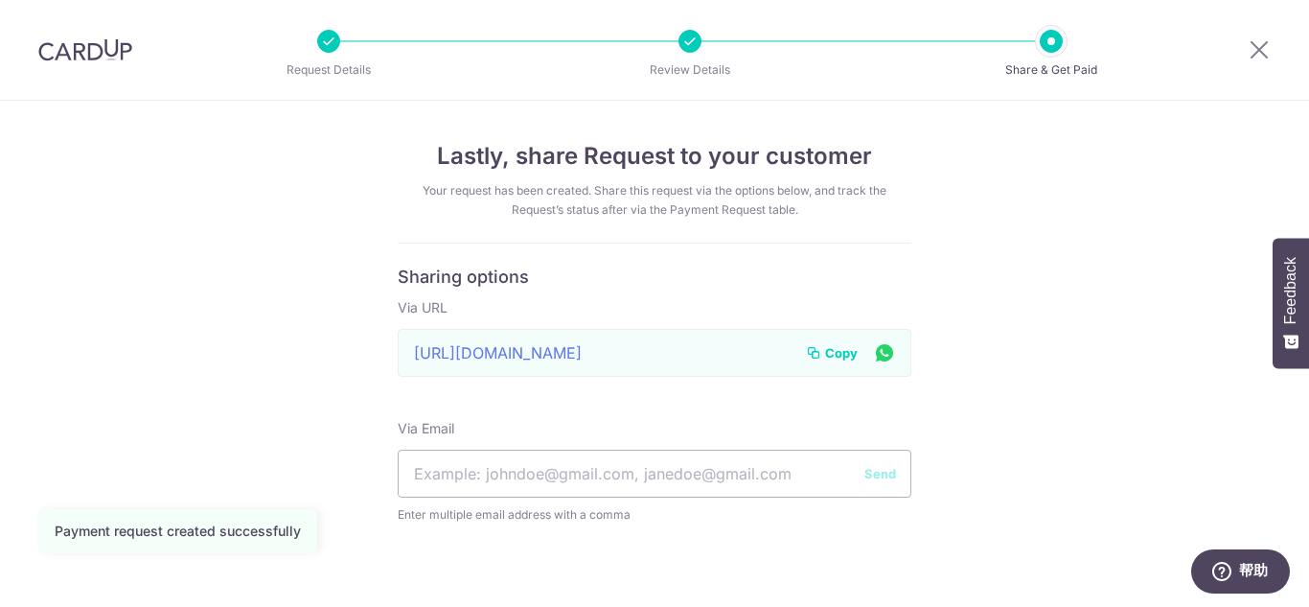
click at [842, 348] on span "Copy" at bounding box center [841, 352] width 33 height 19
click at [1242, 47] on div at bounding box center [1260, 50] width 100 height 100
click at [1255, 45] on icon at bounding box center [1259, 49] width 23 height 24
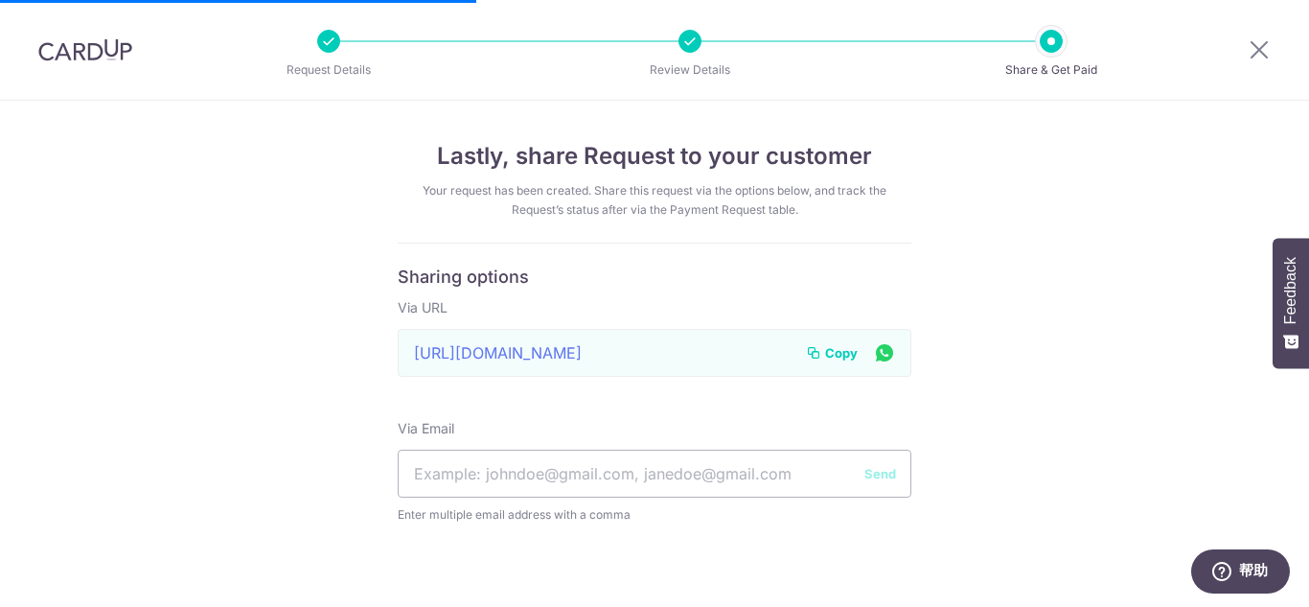
click at [109, 63] on div at bounding box center [85, 50] width 171 height 100
click at [105, 52] on img at bounding box center [85, 49] width 94 height 23
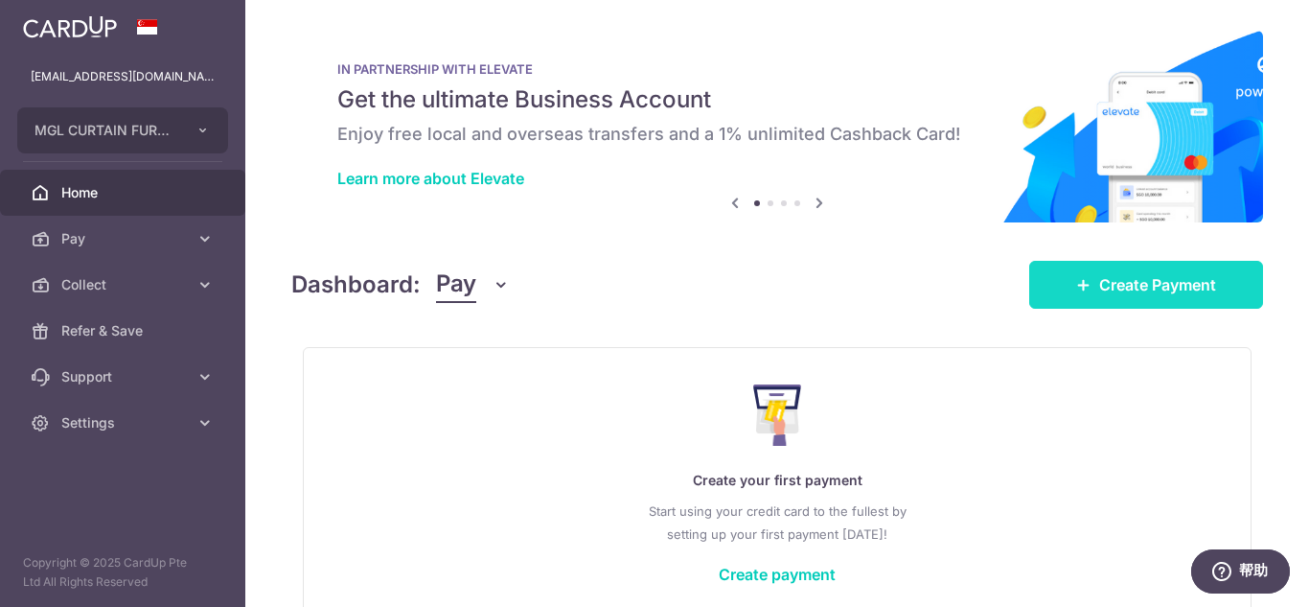
click at [1132, 273] on span "Create Payment" at bounding box center [1157, 284] width 117 height 23
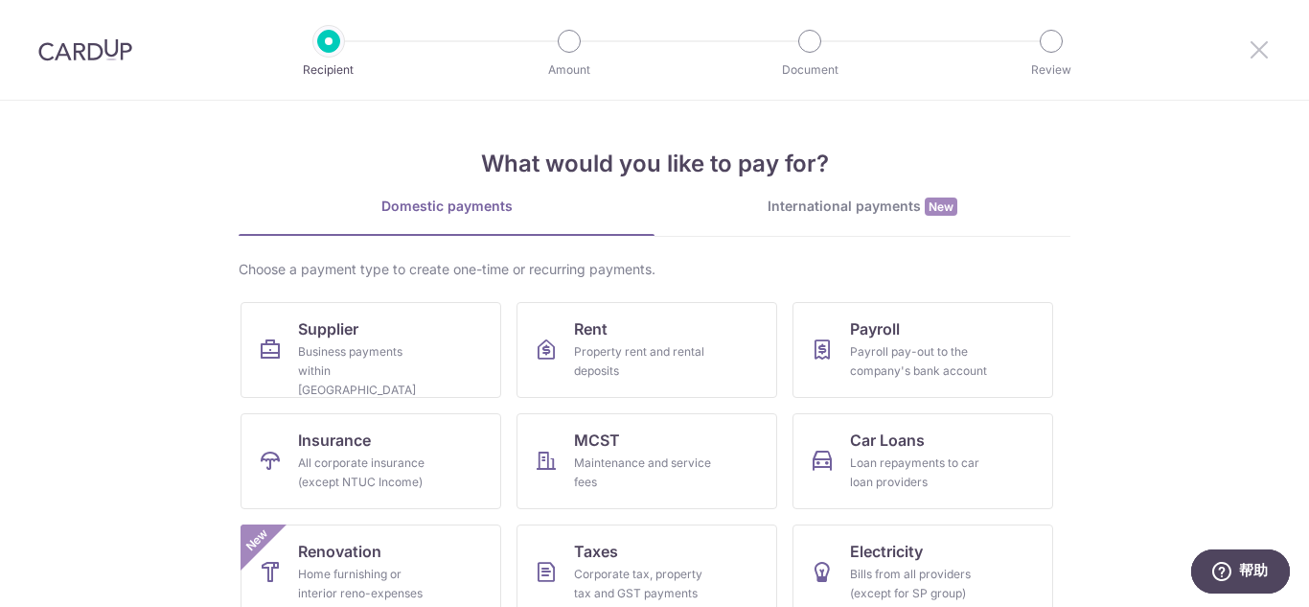
drag, startPoint x: 1260, startPoint y: 57, endPoint x: 1244, endPoint y: 63, distance: 17.6
click at [1258, 58] on icon at bounding box center [1259, 49] width 23 height 24
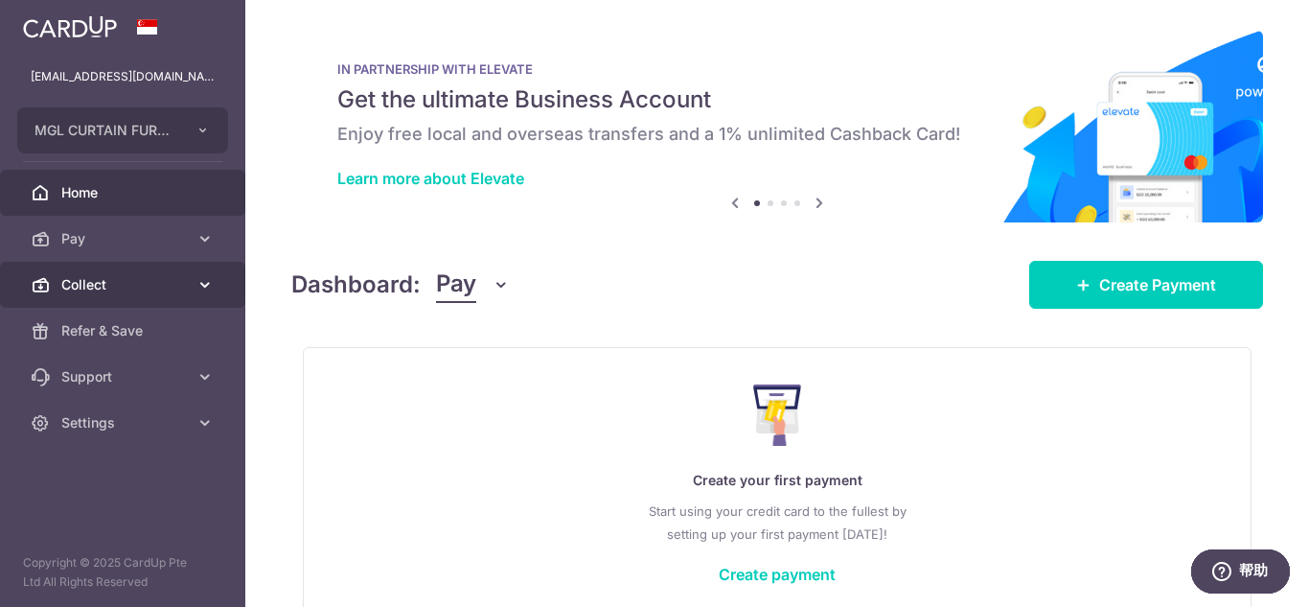
click at [106, 270] on link "Collect" at bounding box center [122, 285] width 245 height 46
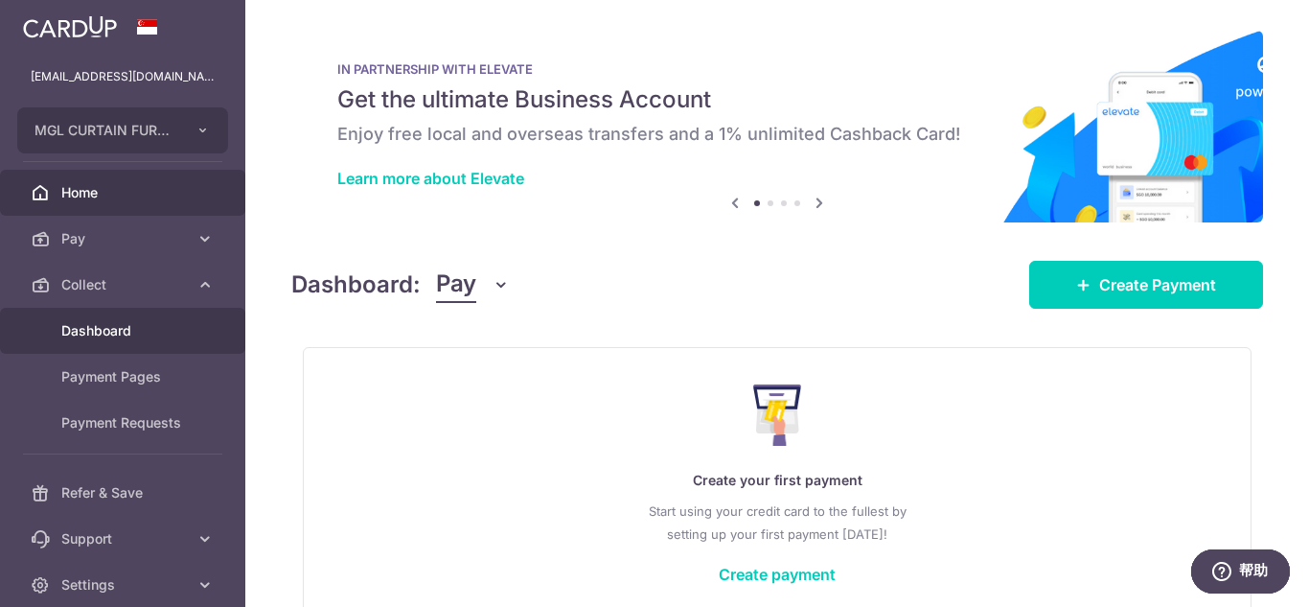
click at [117, 339] on span "Dashboard" at bounding box center [124, 330] width 127 height 19
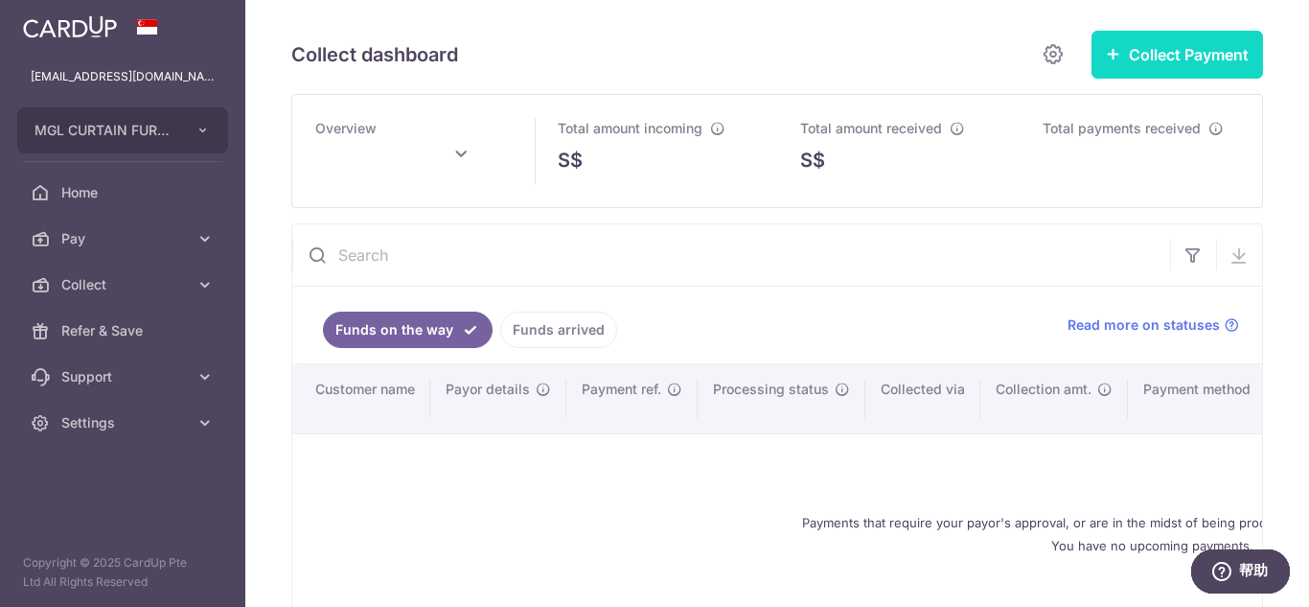
click at [1180, 50] on button "Collect Payment" at bounding box center [1178, 55] width 172 height 48
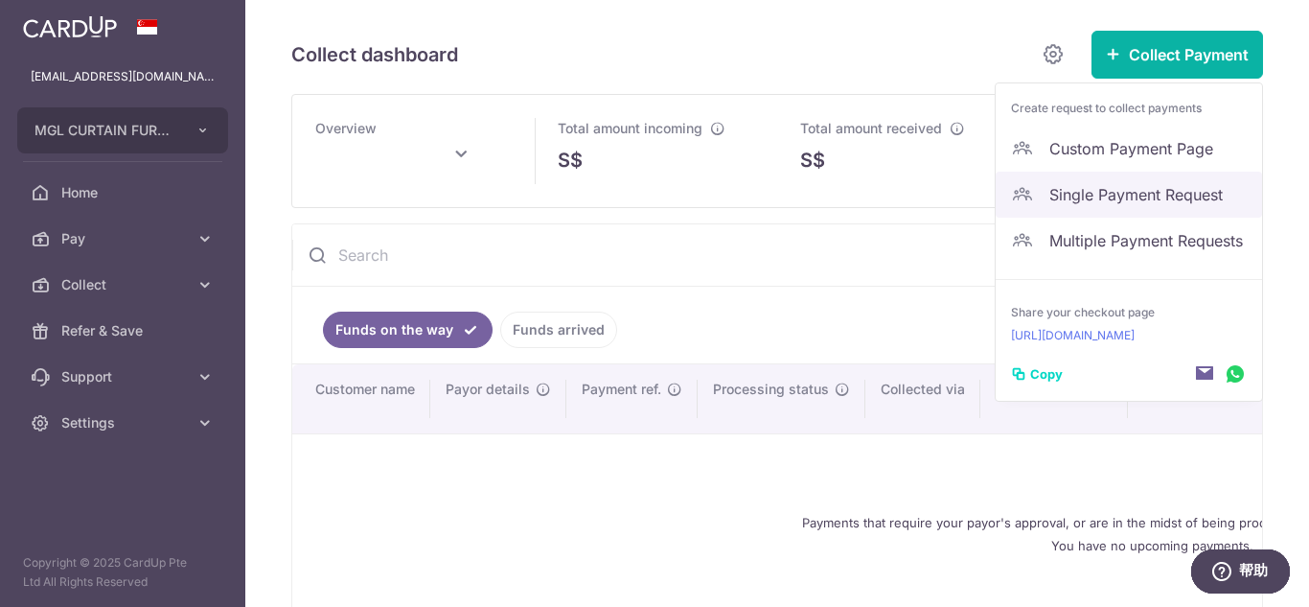
click at [1102, 184] on span "Single Payment Request" at bounding box center [1148, 194] width 197 height 23
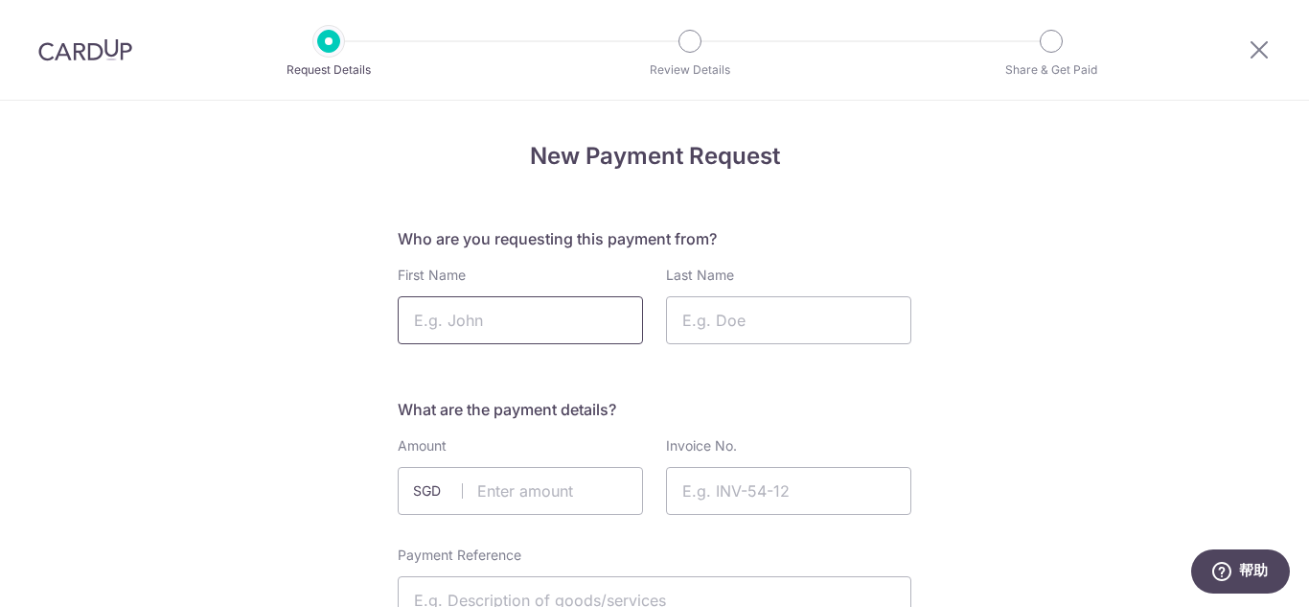
click at [431, 319] on input "First Name" at bounding box center [520, 320] width 245 height 48
type input "Cheryl"
click at [707, 310] on input "Last Name" at bounding box center [788, 320] width 245 height 48
click at [726, 313] on input "9877 3147" at bounding box center [788, 320] width 245 height 48
type input "98773147"
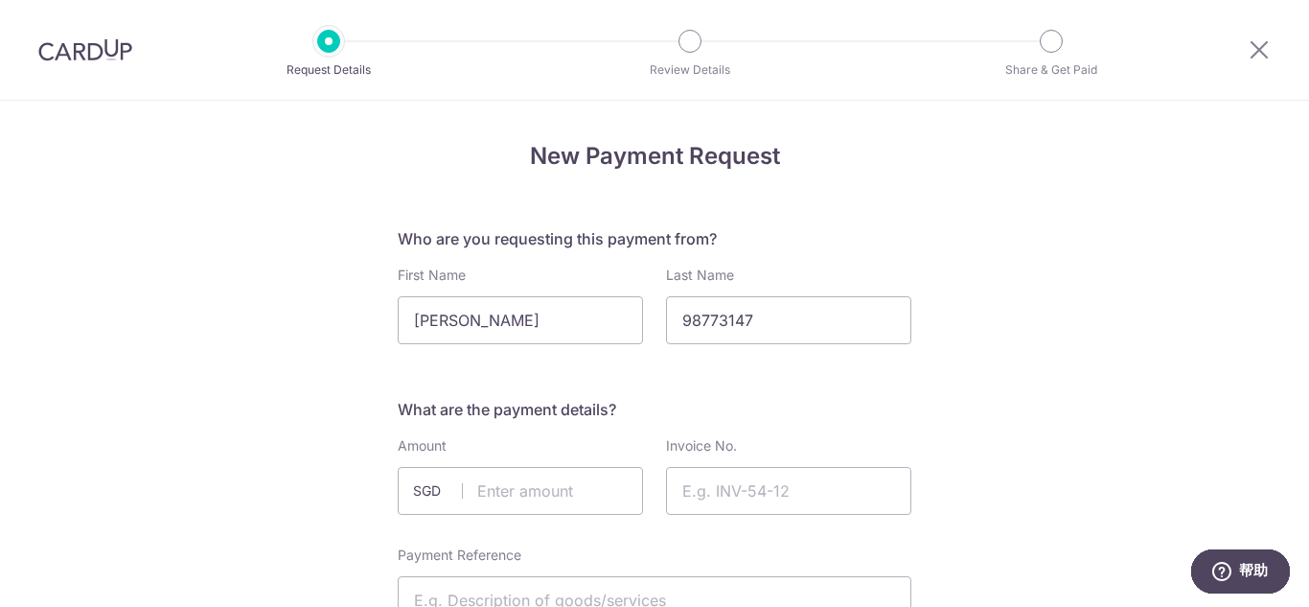
click at [801, 420] on h5 "What are the payment details?" at bounding box center [655, 409] width 514 height 23
click at [484, 490] on input "text" at bounding box center [520, 491] width 245 height 48
type input "2888.00"
click at [704, 496] on input "Invoice No." at bounding box center [788, 491] width 245 height 48
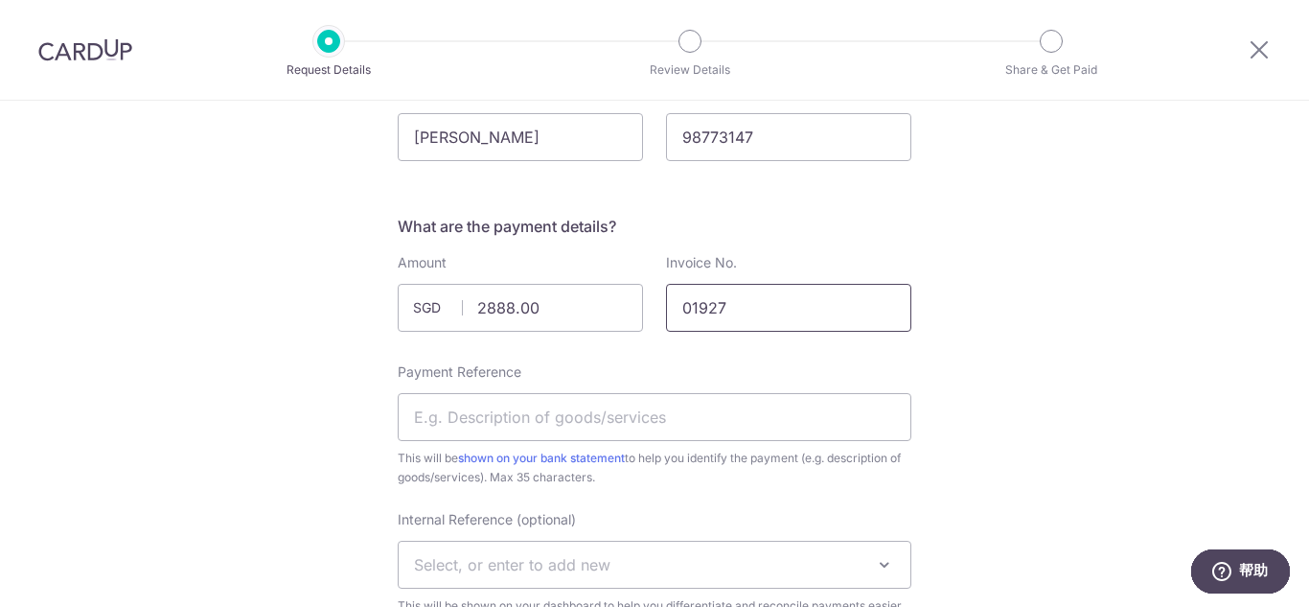
scroll to position [192, 0]
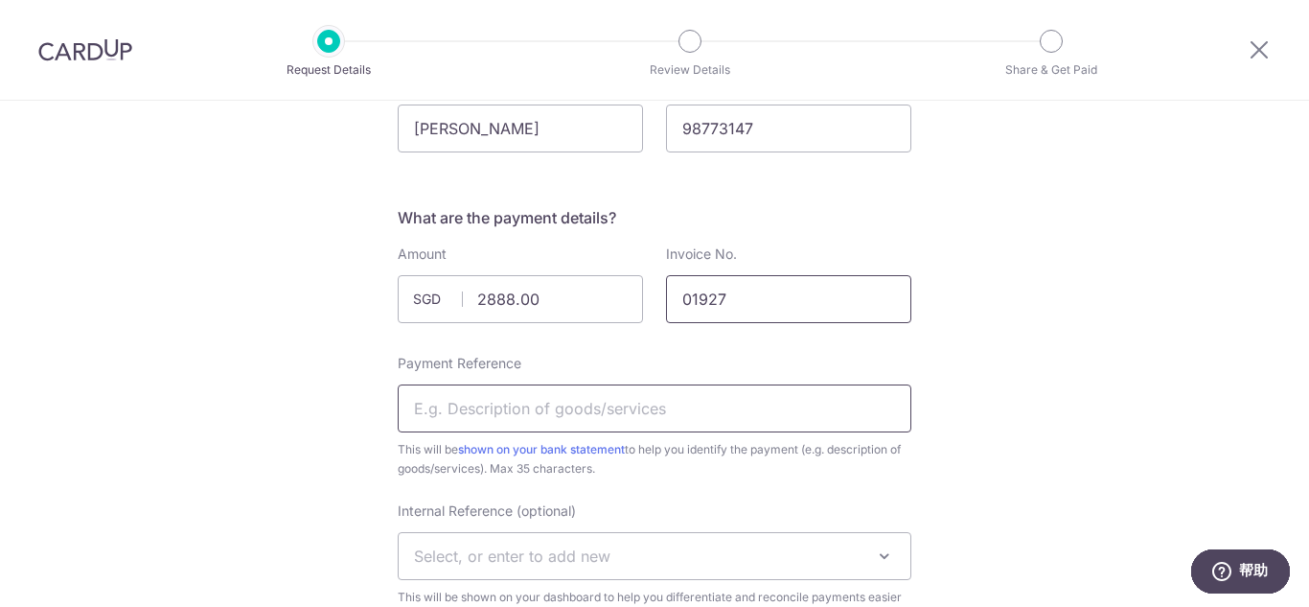
type input "01927"
click at [632, 402] on input "Payment Reference" at bounding box center [655, 408] width 514 height 48
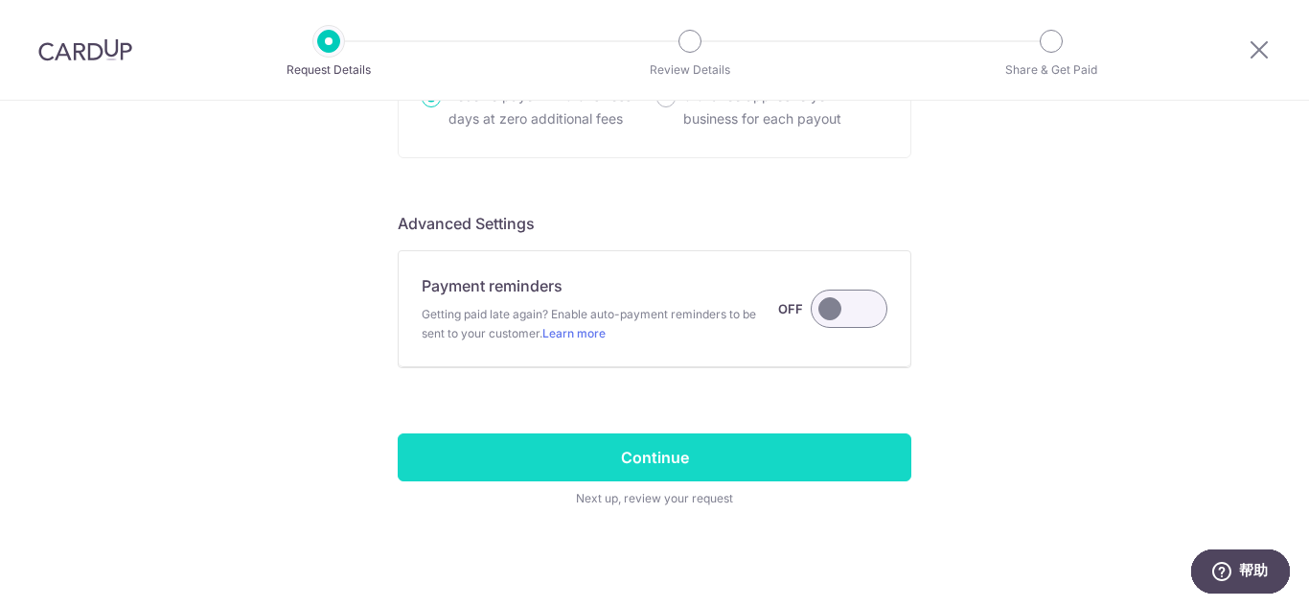
scroll to position [1412, 0]
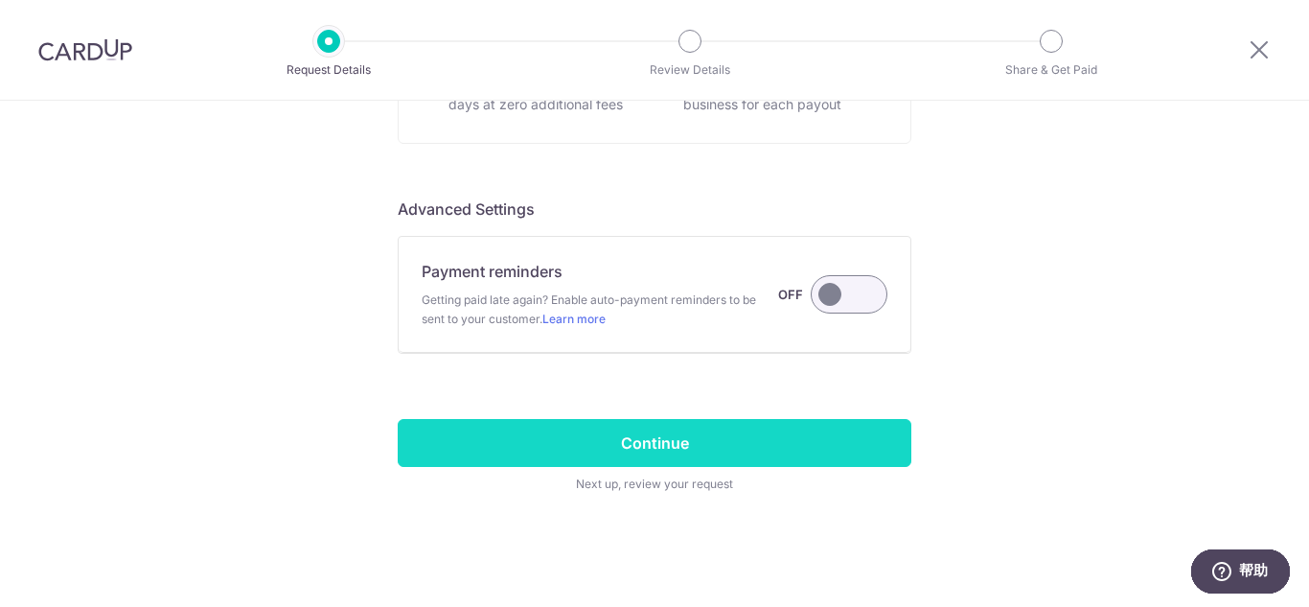
type input "296 Beach Road"
click at [746, 448] on input "Continue" at bounding box center [655, 443] width 514 height 48
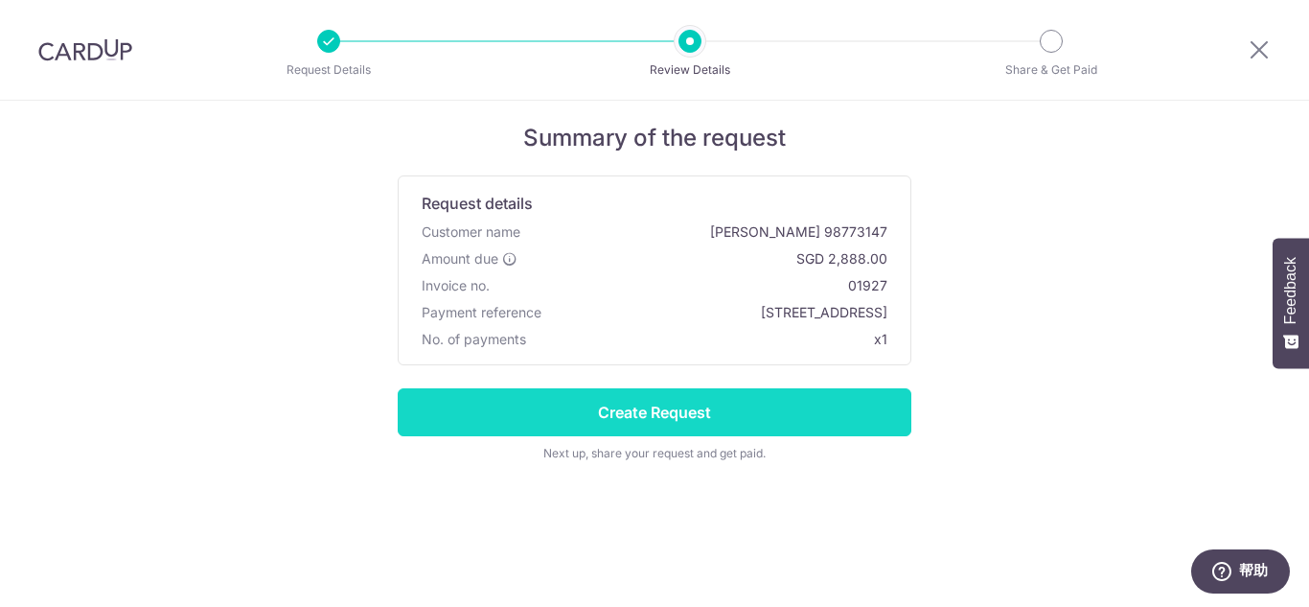
click at [643, 412] on input "Create Request" at bounding box center [655, 412] width 514 height 48
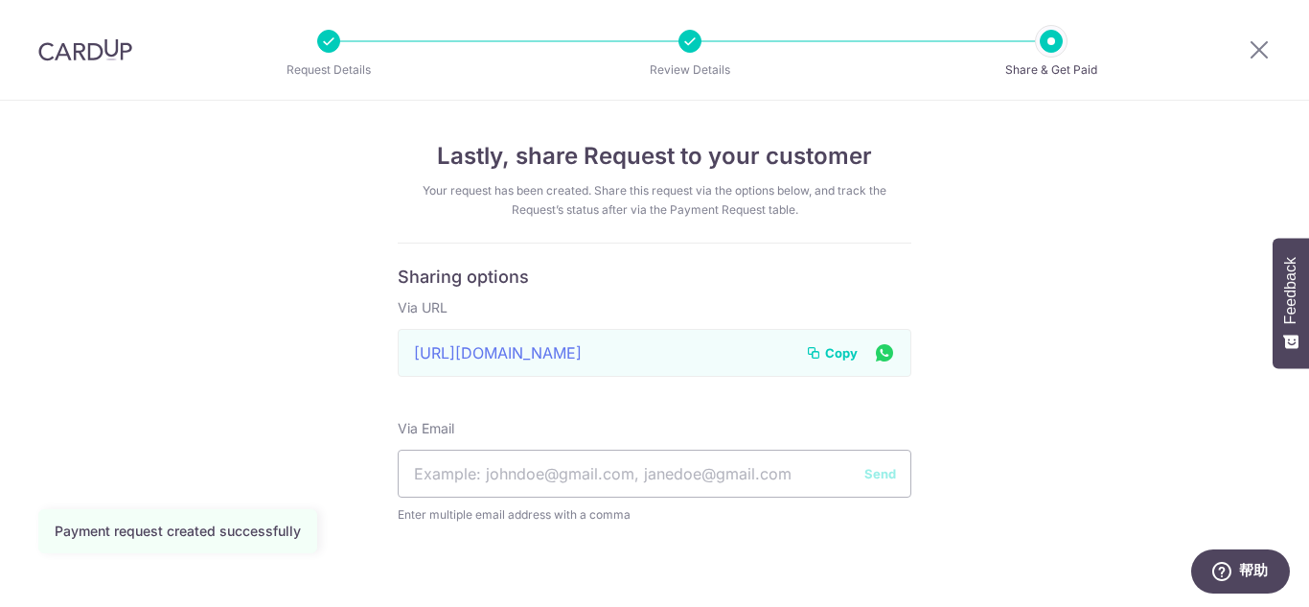
click at [831, 355] on span "Copy" at bounding box center [841, 352] width 33 height 19
